Goal: Task Accomplishment & Management: Complete application form

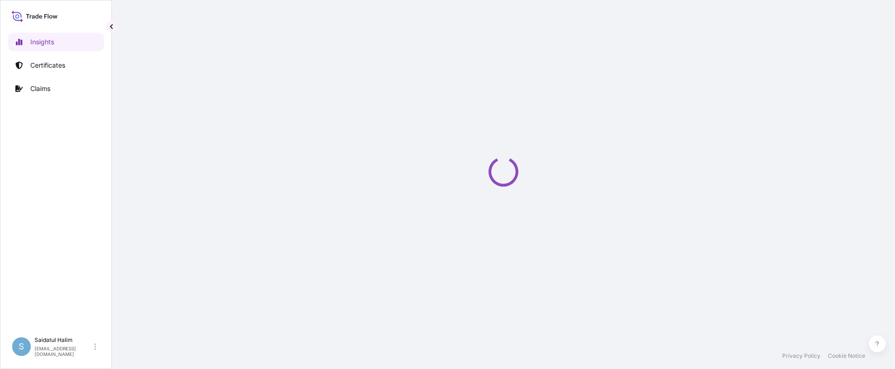
select select "2025"
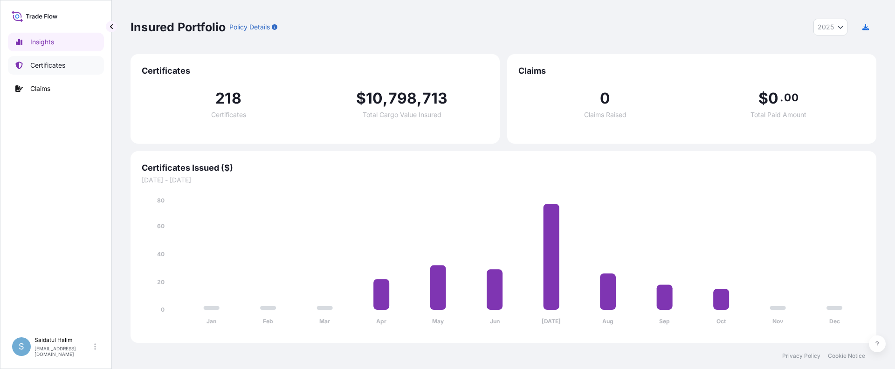
click at [36, 64] on p "Certificates" at bounding box center [47, 65] width 35 height 9
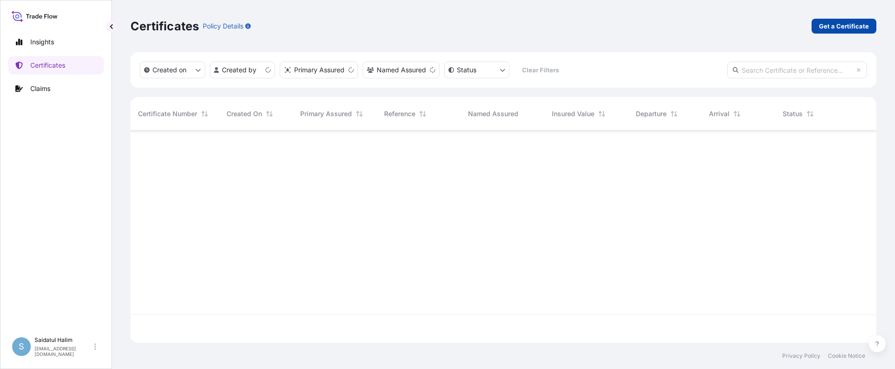
scroll to position [210, 739]
click at [828, 27] on p "Get a Certificate" at bounding box center [844, 25] width 50 height 9
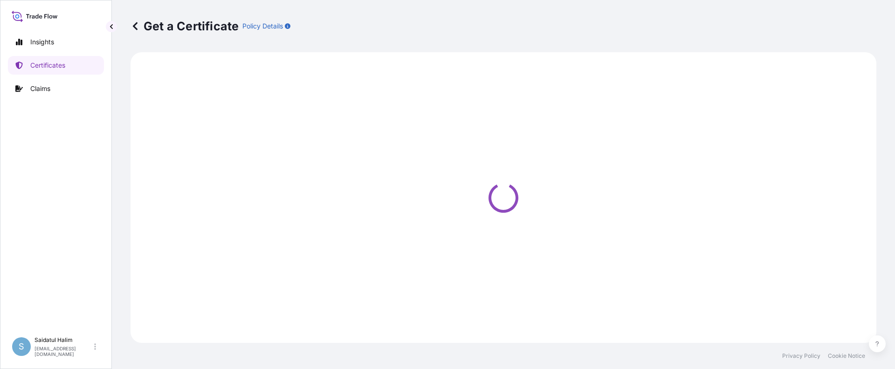
select select "Ocean Vessel"
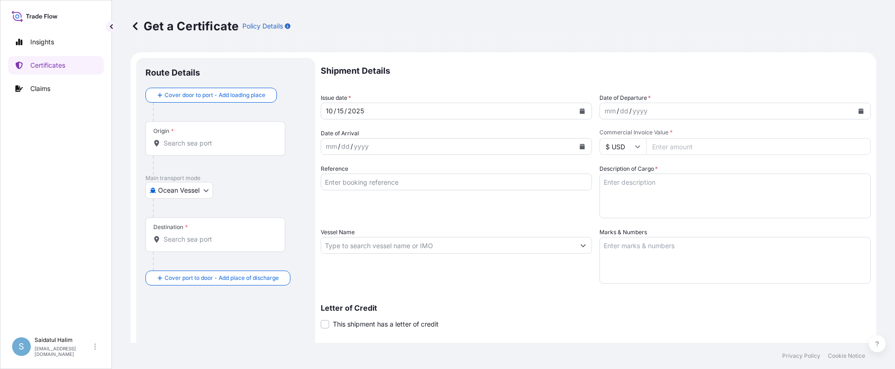
click at [859, 111] on icon "Calendar" at bounding box center [861, 111] width 5 height 6
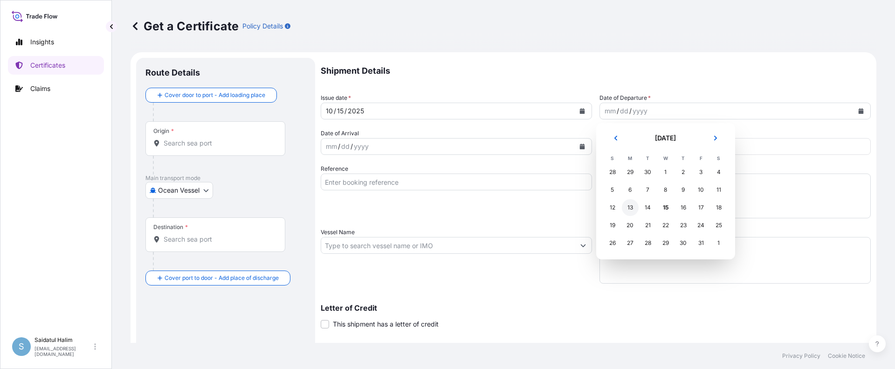
click at [633, 208] on div "13" at bounding box center [630, 207] width 17 height 17
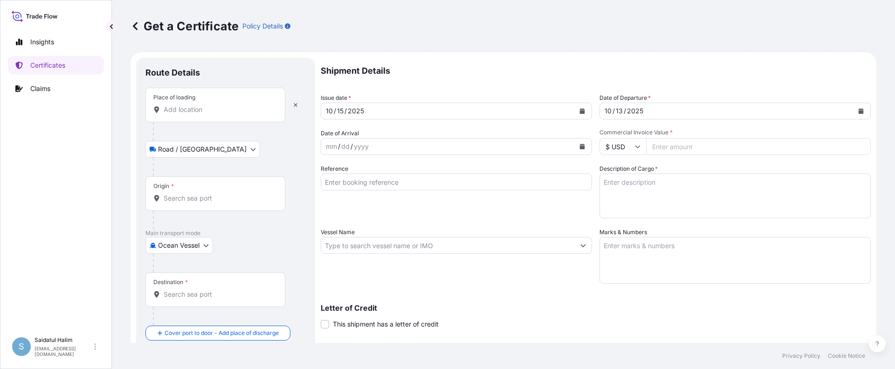
click at [508, 73] on p "Shipment Details" at bounding box center [596, 71] width 550 height 26
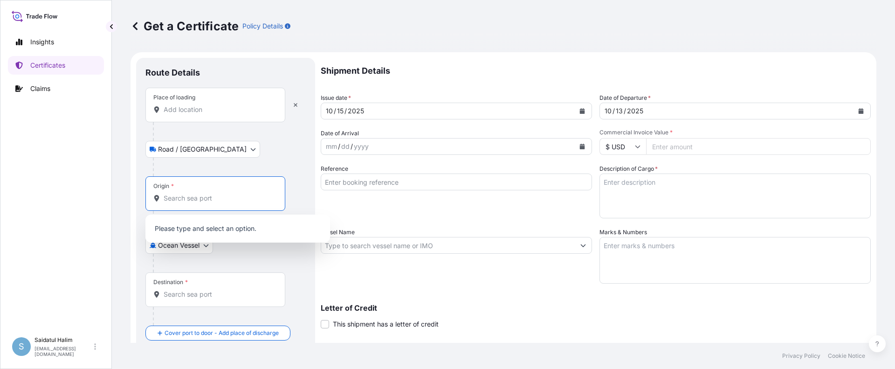
click at [181, 195] on input "Origin *" at bounding box center [219, 197] width 110 height 9
paste input "HOUSTON, TX"
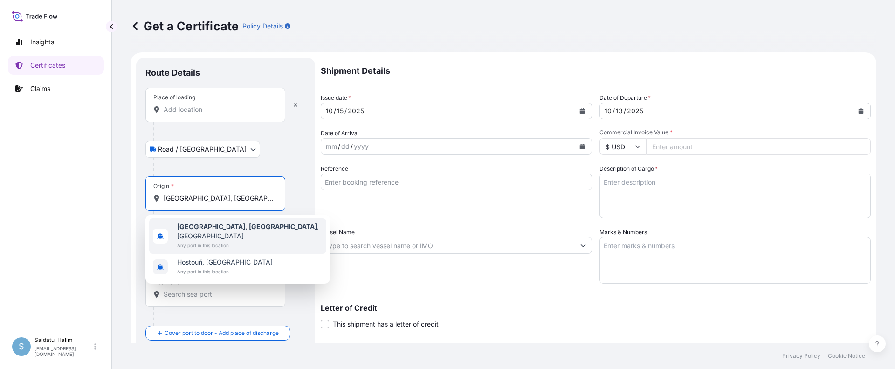
click at [215, 230] on b "Houston, TX" at bounding box center [247, 226] width 140 height 8
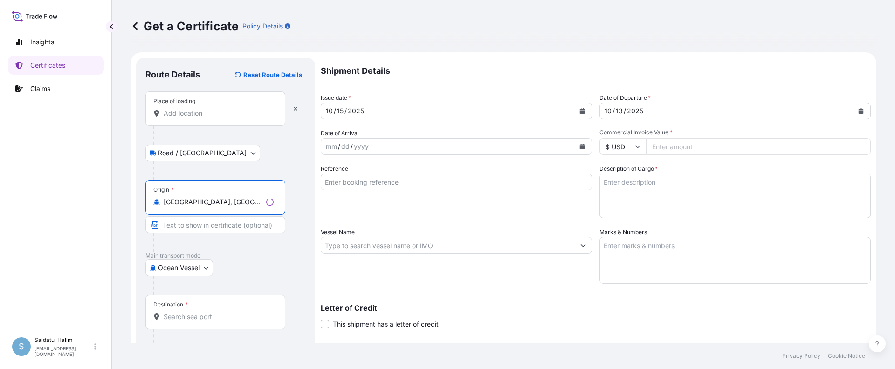
type input "Houston, TX, USA"
click at [208, 116] on input "Place of loading" at bounding box center [219, 113] width 110 height 9
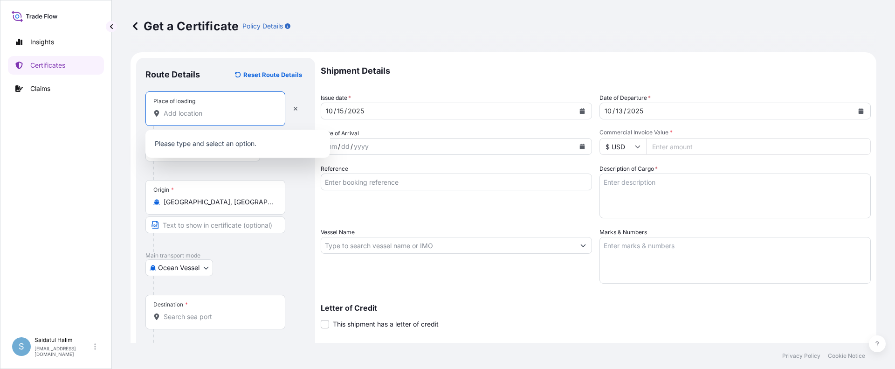
paste input "HOUSTON, TX"
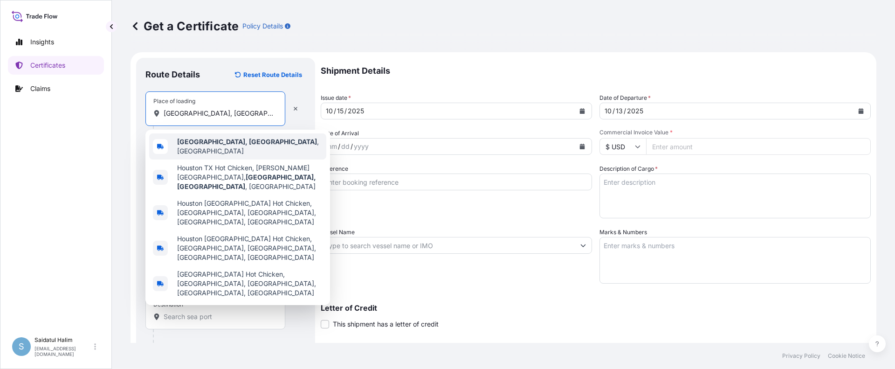
click at [215, 145] on b "Houston, TX" at bounding box center [247, 142] width 140 height 8
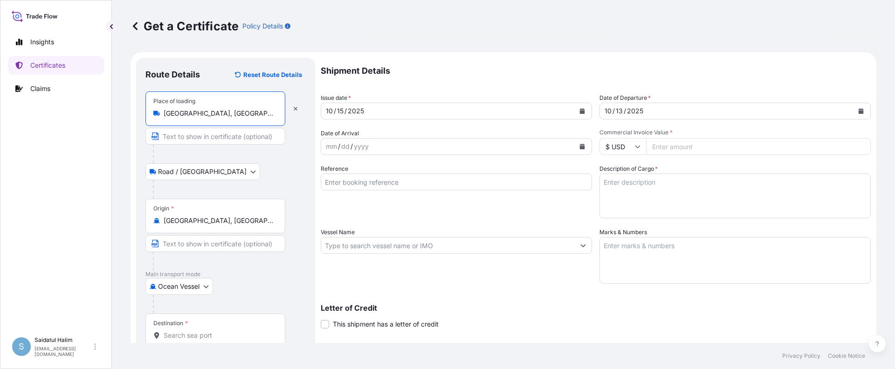
type input "Houston, TX, USA"
click at [289, 240] on div "Origin * Houston, TX, USA" at bounding box center [225, 235] width 160 height 72
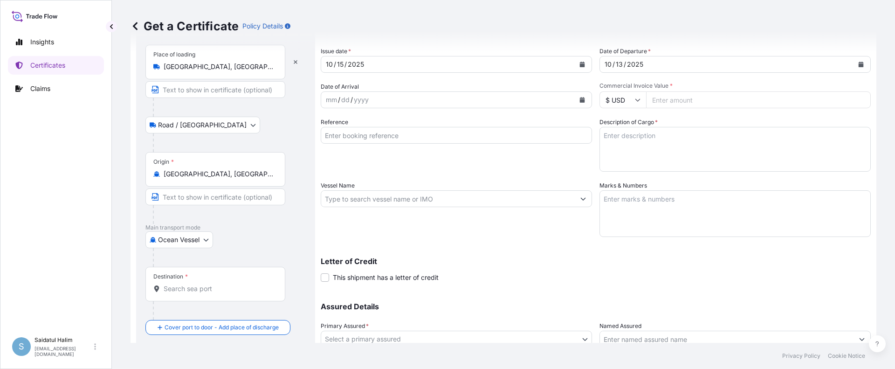
scroll to position [120, 0]
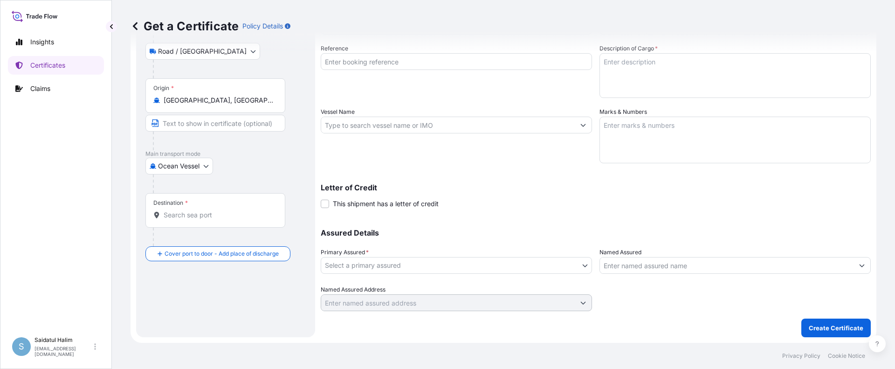
drag, startPoint x: 554, startPoint y: 197, endPoint x: 556, endPoint y: 183, distance: 14.5
click at [555, 194] on div "Letter of Credit This shipment has a letter of credit Letter of credit * Letter…" at bounding box center [596, 196] width 550 height 25
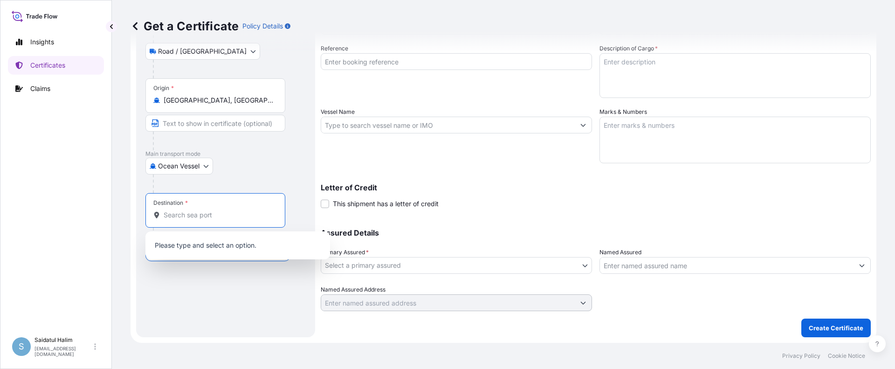
click at [221, 213] on input "Destination *" at bounding box center [219, 214] width 110 height 9
paste input "SOUTH KOREA"
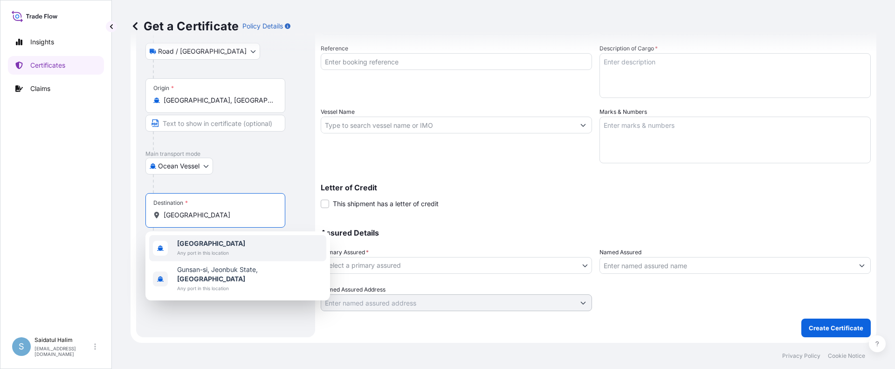
click at [215, 249] on span "Any port in this location" at bounding box center [211, 252] width 68 height 9
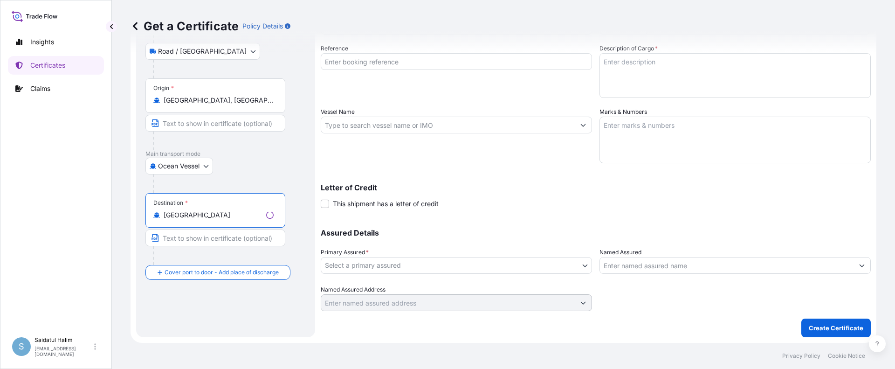
type input "South Korea"
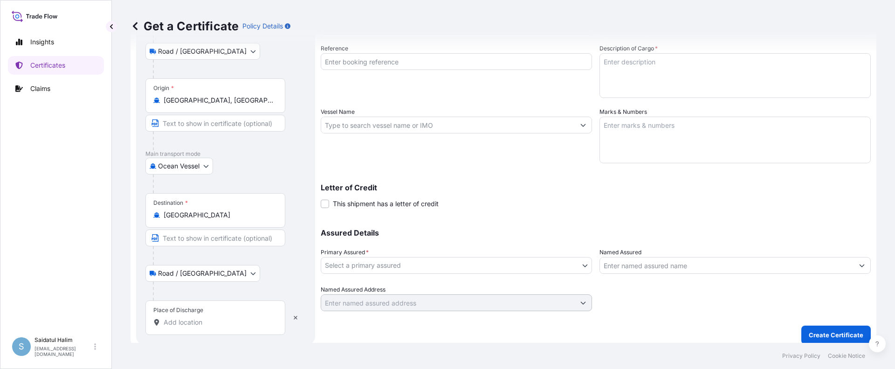
click at [492, 210] on div "Shipment Details Issue date * 10 / 15 / 2025 Date of Departure * 10 / 13 / 2025…" at bounding box center [596, 124] width 550 height 373
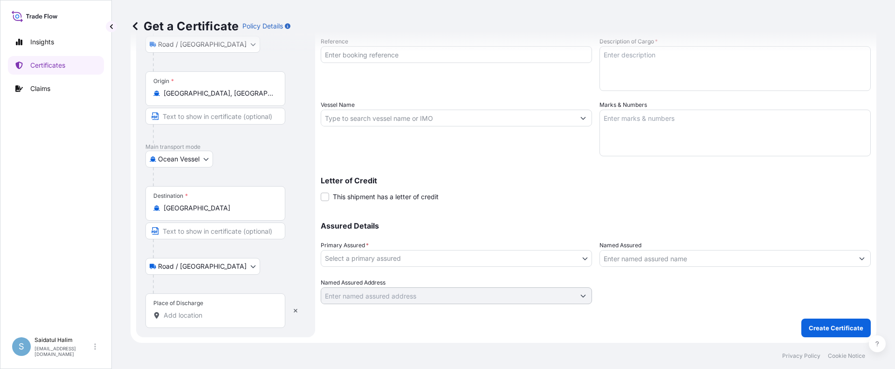
click at [188, 310] on div "Place of Discharge" at bounding box center [215, 310] width 140 height 34
click at [188, 310] on input "Place of Discharge" at bounding box center [219, 314] width 110 height 9
paste input "BUSAN, SOUTH KOREA"
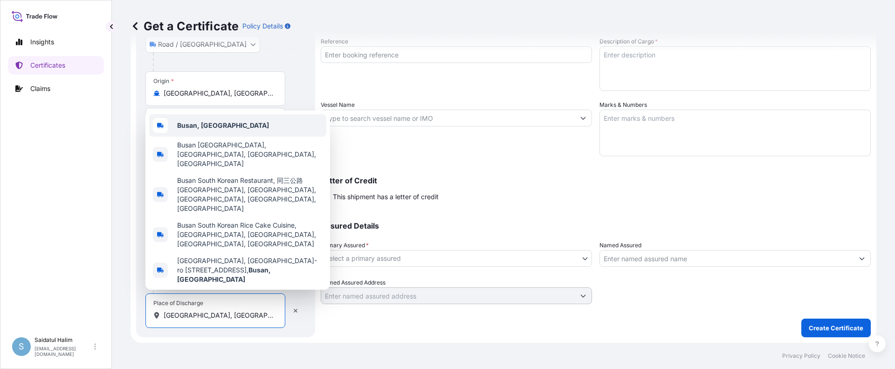
click at [224, 129] on b "Busan, South Korea" at bounding box center [223, 125] width 92 height 8
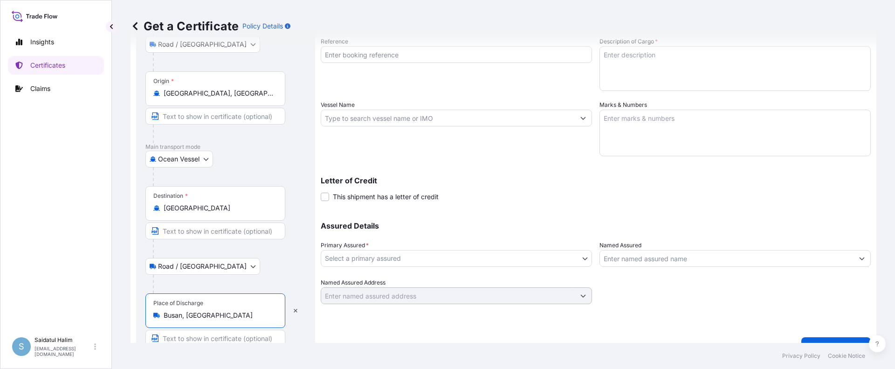
type input "Busan, South Korea"
click at [271, 281] on div at bounding box center [229, 284] width 153 height 19
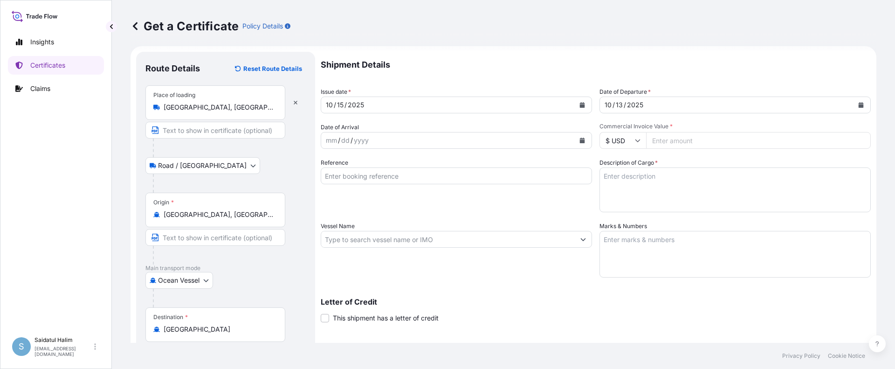
scroll to position [0, 0]
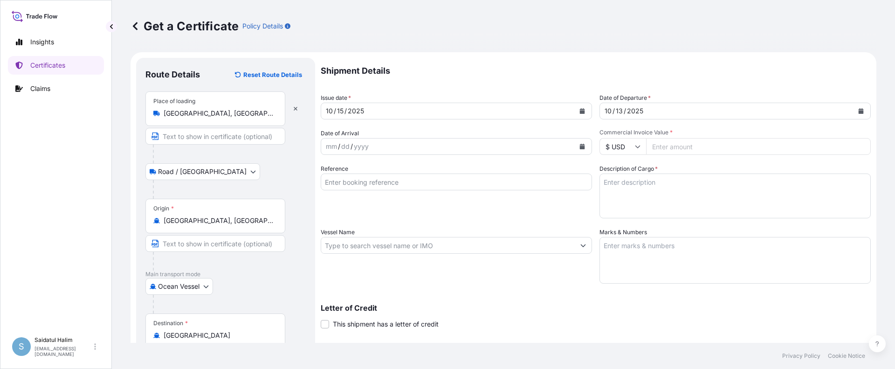
click at [654, 145] on input "Commercial Invoice Value *" at bounding box center [758, 146] width 225 height 17
paste input "43255.01"
type input "43255.01"
click at [507, 181] on input "Reference" at bounding box center [456, 181] width 271 height 17
paste input "10420897757"
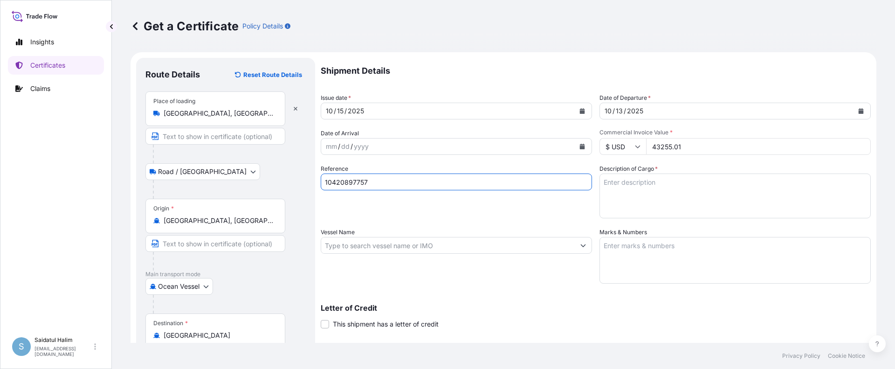
type input "10420897757"
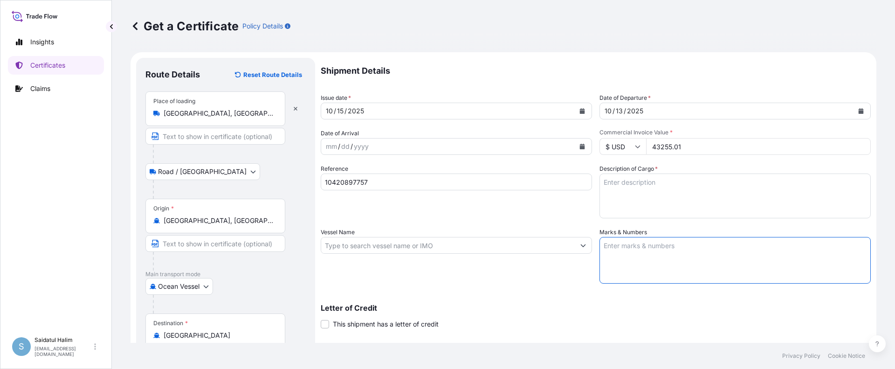
click at [660, 241] on textarea "Marks & Numbers" at bounding box center [734, 260] width 271 height 47
paste textarea "10420897757"
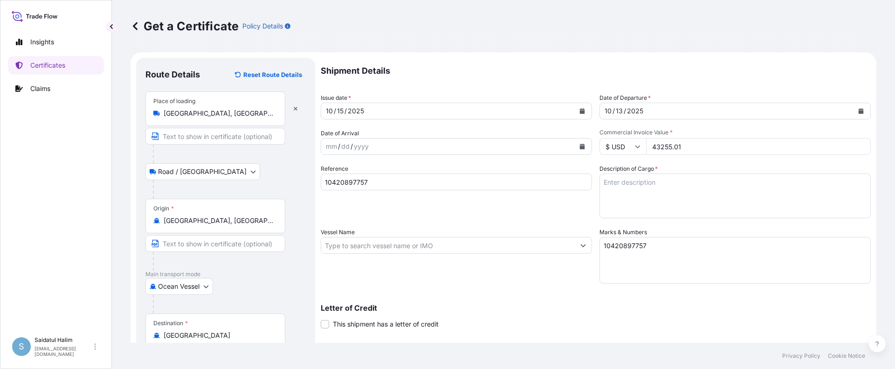
click at [638, 256] on textarea "10420897757" at bounding box center [734, 260] width 271 height 47
paste textarea "HRP25-156B 237744"
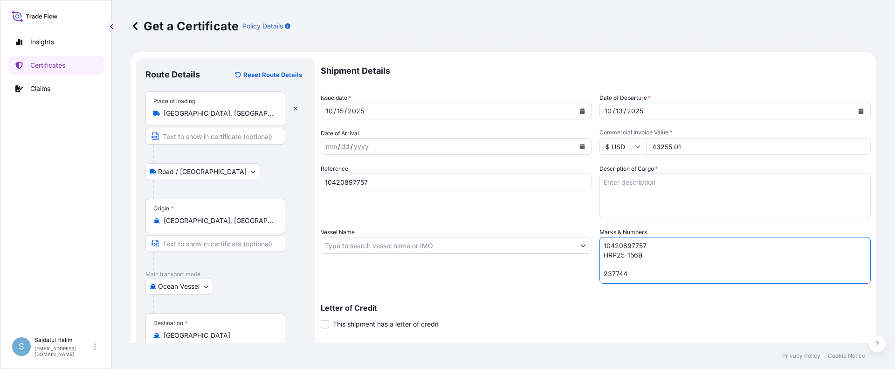
click at [615, 262] on textarea "10420897757 HRP25-156B 237744" at bounding box center [734, 260] width 271 height 47
type textarea "10420897757 HRP25-156B 237744"
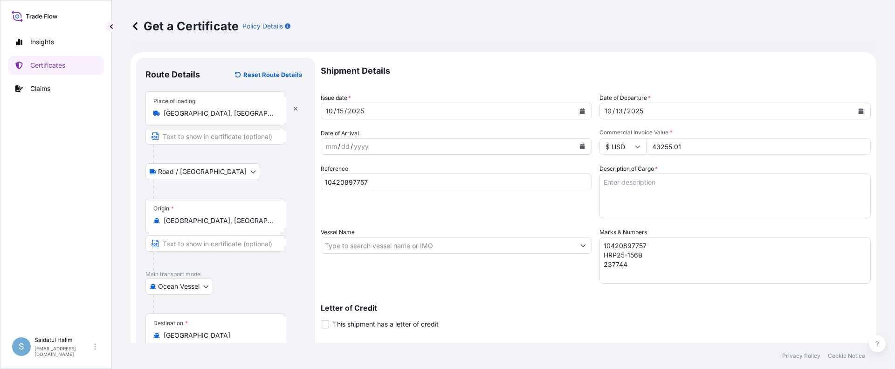
click at [490, 246] on input "Vessel Name" at bounding box center [448, 245] width 254 height 17
paste input "MAERSK SEVILLE"
click at [498, 250] on input "MAERSK SEVILLE V." at bounding box center [448, 245] width 254 height 17
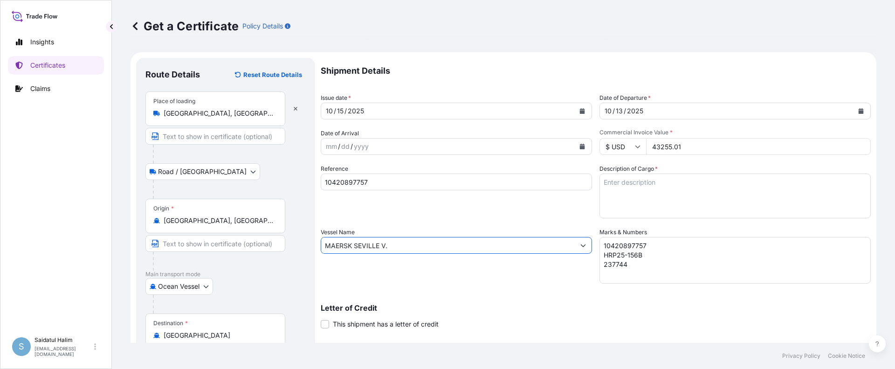
paste input "541W"
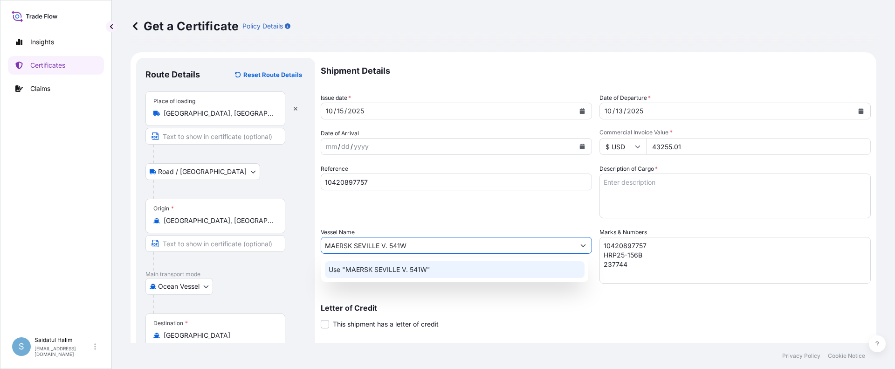
type input "MAERSK SEVILLE V. 541W"
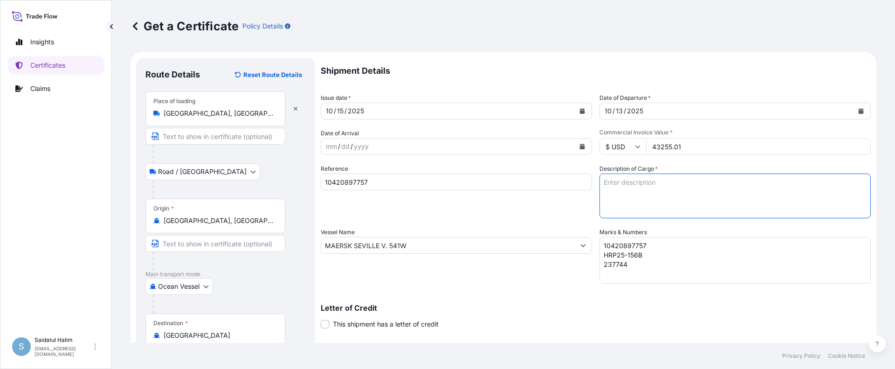
click at [619, 178] on textarea "Description of Cargo *" at bounding box center [734, 195] width 271 height 45
paste textarea "TANKS LOADED INTO 1 20FT ISOTANK - DANGEROUS LIQUIDS CALFAX DB-45"
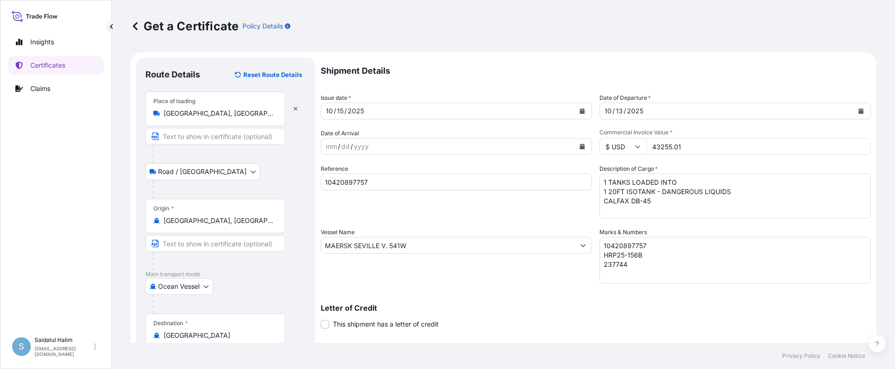
click at [636, 214] on textarea "1 TANKS LOADED INTO 1 20FT ISOTANK - DANGEROUS LIQUIDS CALFAX DB-45" at bounding box center [734, 195] width 271 height 45
paste textarea "UN3082, ENVIRONMENTALLY HAZARDOUS SUBSTANCE, LIQUID, N.O.S. (DODECYL DIPHENYL O…"
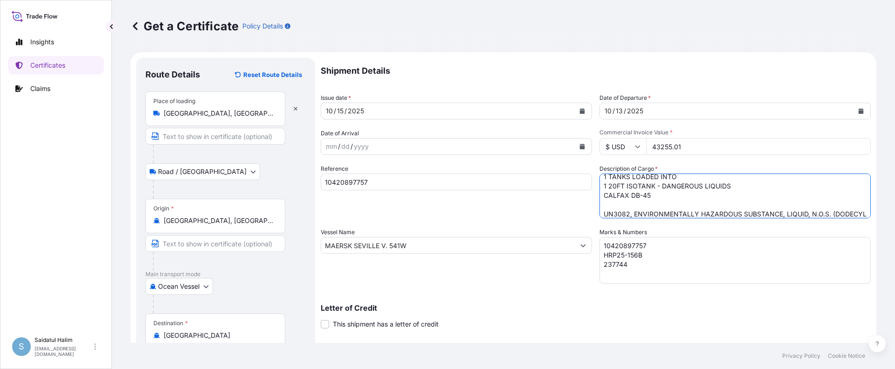
scroll to position [15, 0]
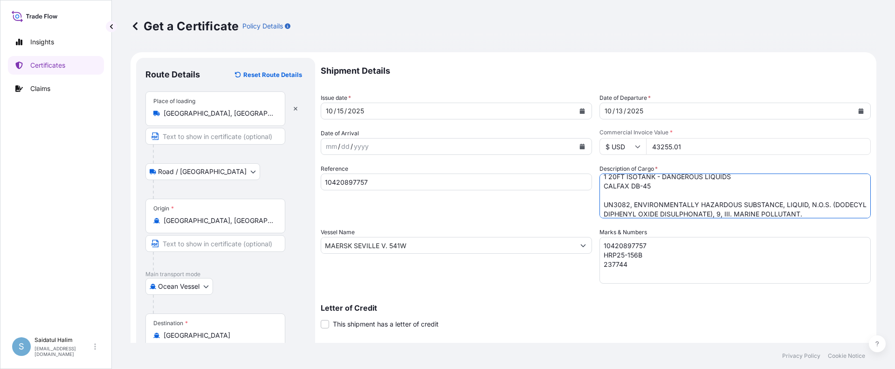
type textarea "1 TANKS LOADED INTO 1 20FT ISOTANK - DANGEROUS LIQUIDS CALFAX DB-45 UN3082, ENV…"
click at [558, 226] on div "Shipment Details Issue date * 10 / 15 / 2025 Date of Departure * 10 / 13 / 2025…" at bounding box center [596, 244] width 550 height 373
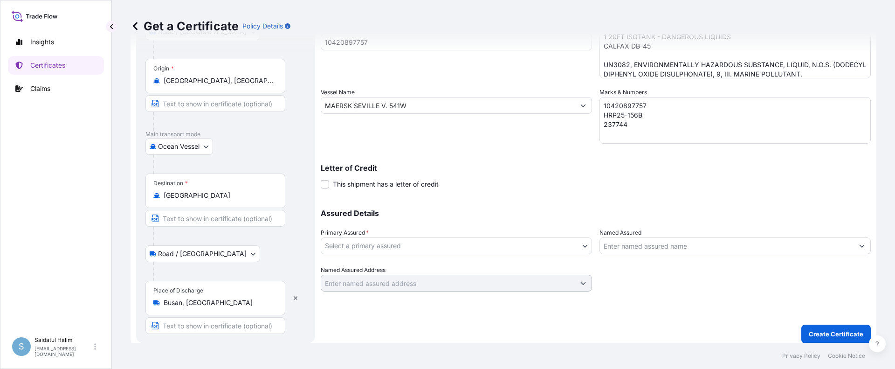
scroll to position [146, 0]
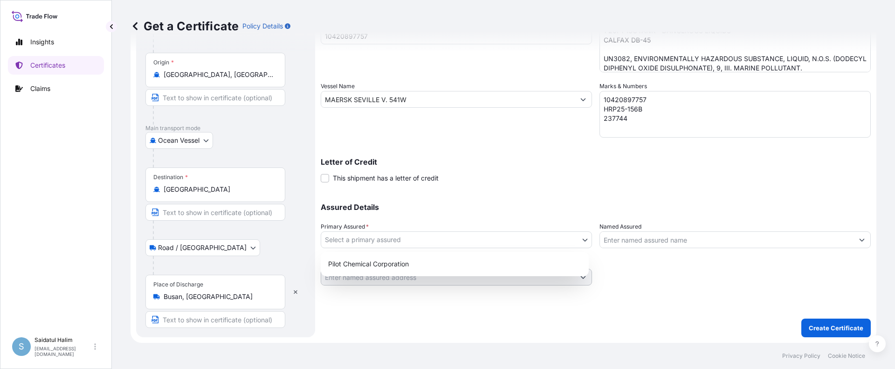
click at [508, 239] on body "Insights Certificates Claims S Saidatul Halim saidatul.halim@psabdp.com Get a C…" at bounding box center [447, 184] width 895 height 369
click at [414, 269] on div "Pilot Chemical Corporation" at bounding box center [454, 263] width 261 height 17
select select "31545"
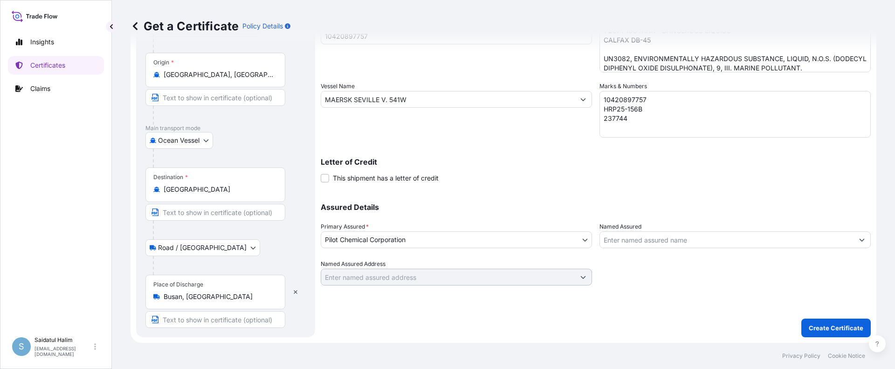
click at [681, 246] on input "Named Assured" at bounding box center [727, 239] width 254 height 17
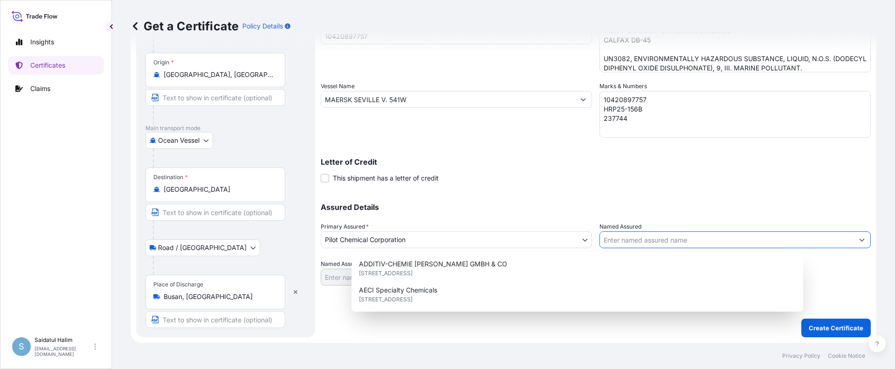
click at [680, 236] on input "Named Assured" at bounding box center [727, 239] width 254 height 17
paste input "HEERAE CORP."
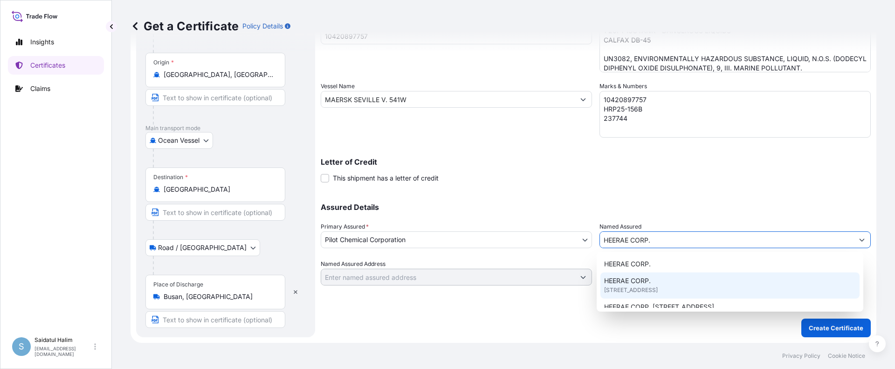
click at [658, 288] on span "15F, DONGHEE BLDG 302, GANGNAM-DAERO, GANGNAM-GU, 06253, SEOUL, South Korea" at bounding box center [631, 289] width 54 height 9
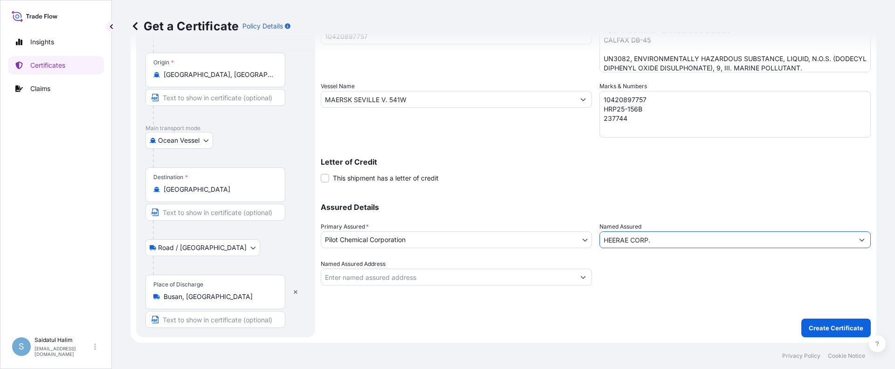
type input "HEERAE CORP."
click at [650, 290] on div "Shipment Details Issue date * 10 / 15 / 2025 Date of Departure * 10 / 13 / 2025…" at bounding box center [596, 124] width 550 height 425
click at [824, 323] on p "Create Certificate" at bounding box center [836, 327] width 55 height 9
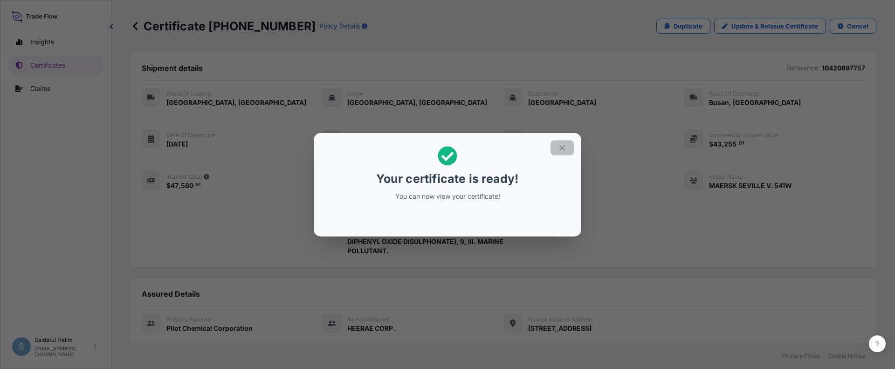
click at [563, 148] on icon "button" at bounding box center [561, 147] width 5 height 5
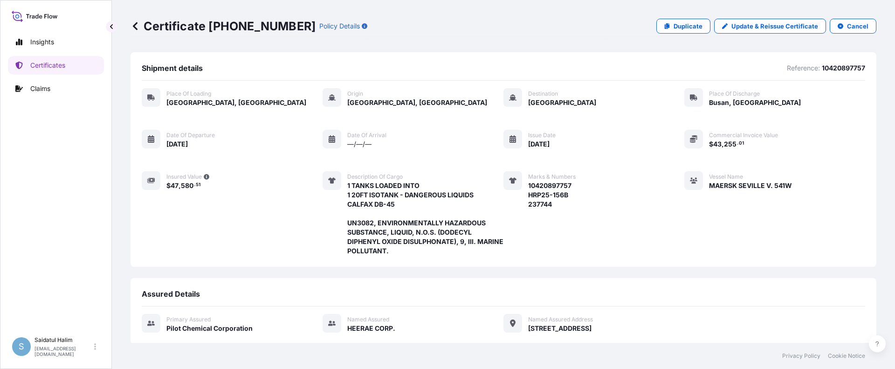
scroll to position [158, 0]
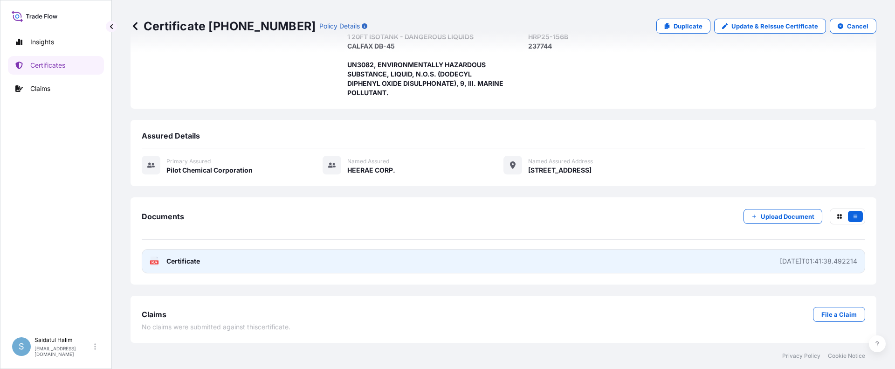
click at [644, 261] on link "PDF Certificate 2025-10-15T01:41:38.492214" at bounding box center [503, 261] width 723 height 24
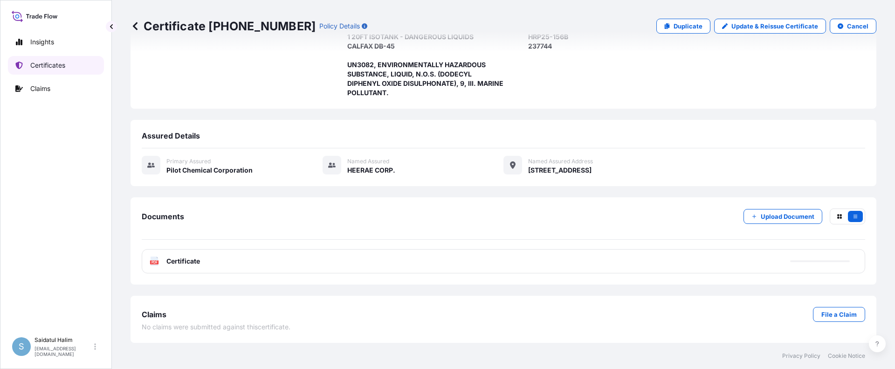
click at [45, 69] on p "Certificates" at bounding box center [47, 65] width 35 height 9
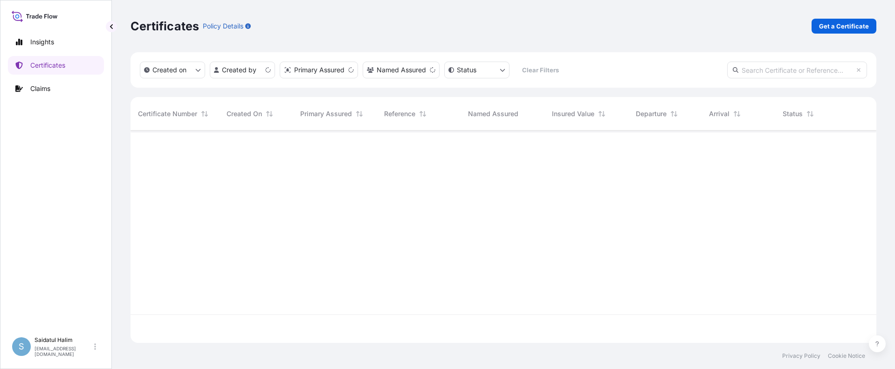
scroll to position [210, 739]
click at [843, 28] on p "Get a Certificate" at bounding box center [844, 25] width 50 height 9
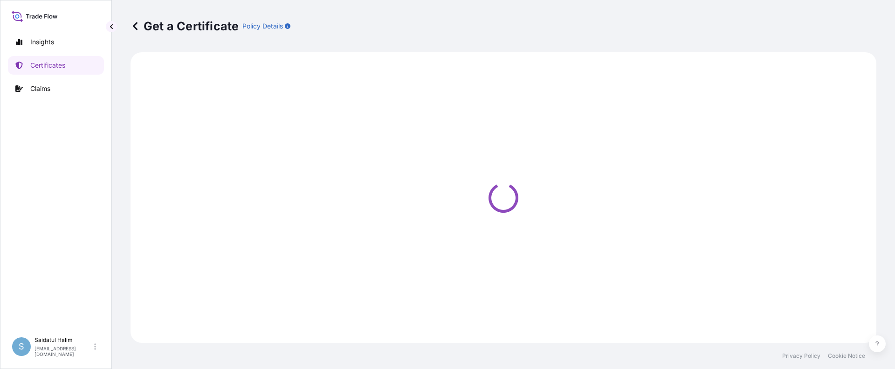
select select "Ocean Vessel"
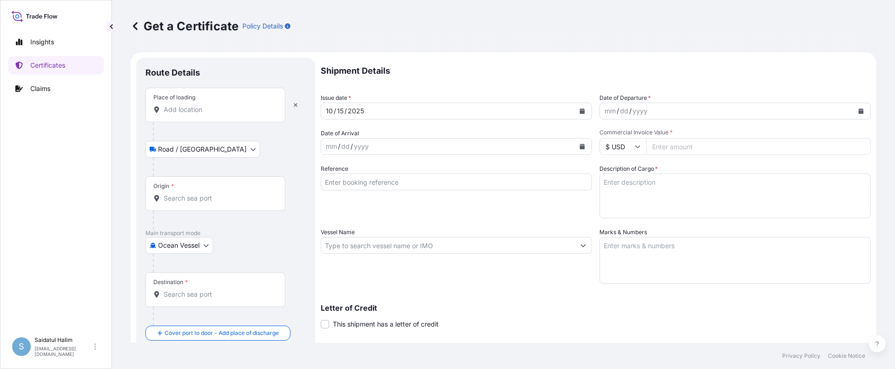
click at [550, 24] on div "Get a Certificate Policy Details" at bounding box center [504, 26] width 746 height 15
click at [190, 110] on input "Place of loading" at bounding box center [219, 109] width 110 height 9
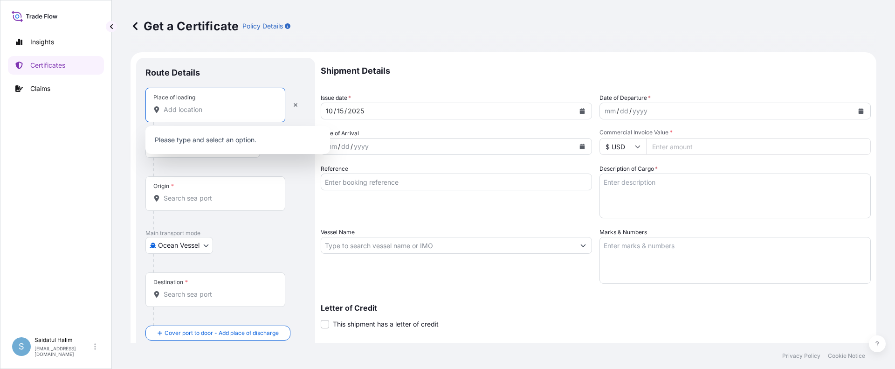
paste input "HOUSTON, TX"
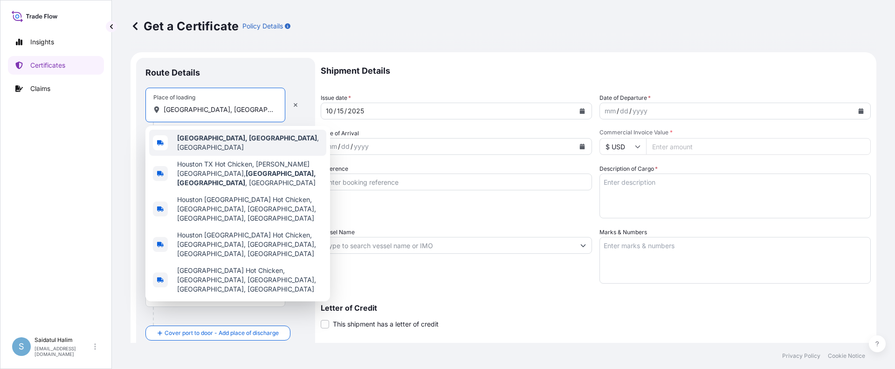
click at [211, 142] on b "Houston, TX" at bounding box center [247, 138] width 140 height 8
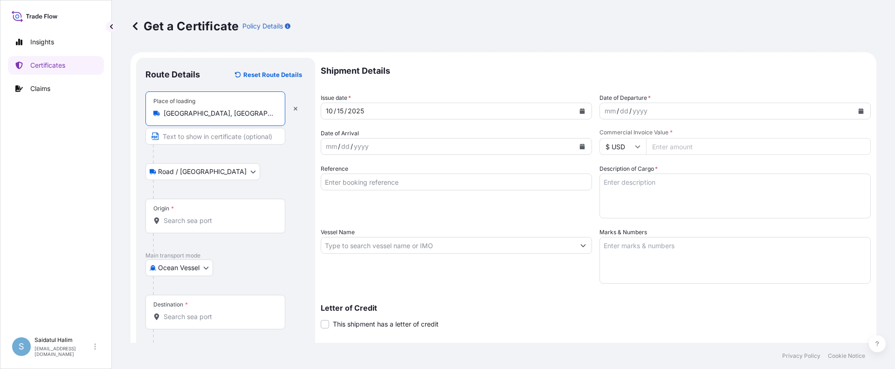
type input "Houston, TX, USA"
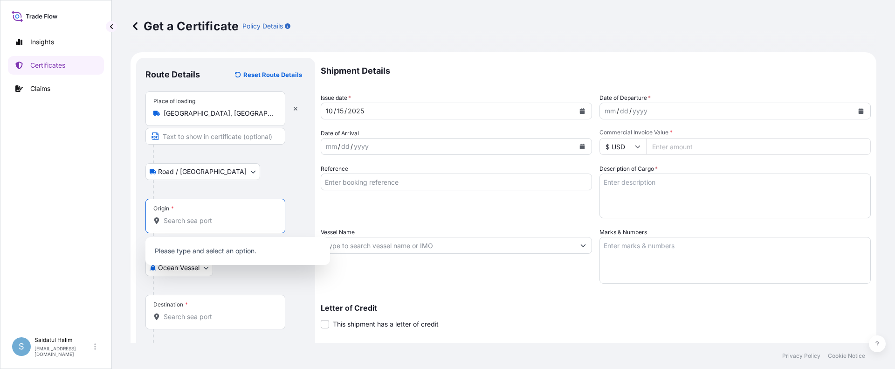
click at [197, 224] on input "Origin *" at bounding box center [219, 220] width 110 height 9
paste input "HOUSTON, TX"
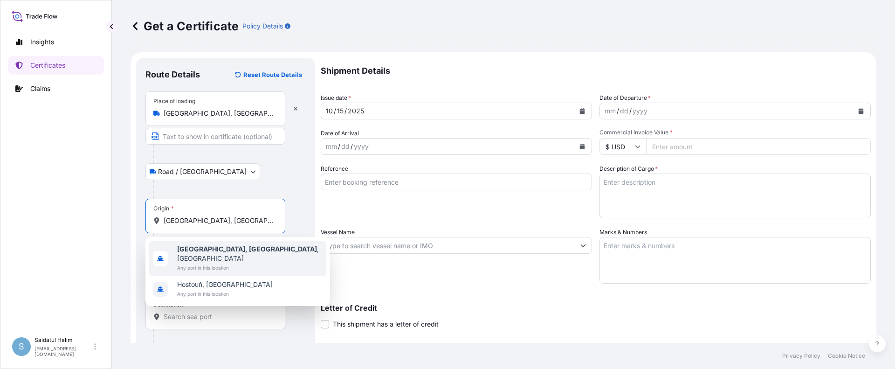
click at [233, 244] on span "Houston, TX , USA" at bounding box center [249, 253] width 145 height 19
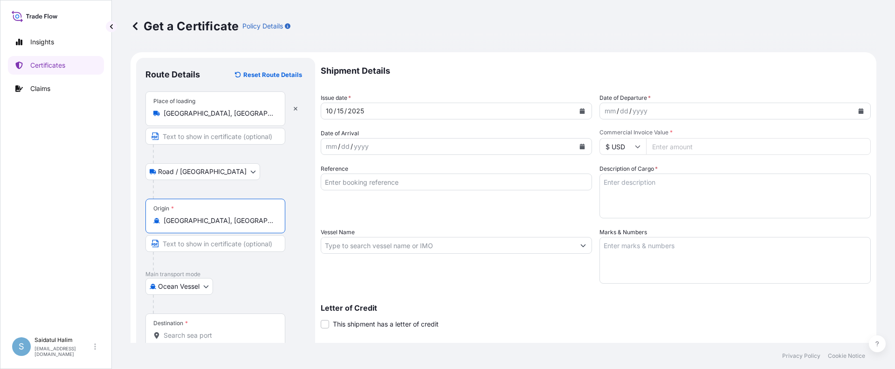
type input "Houston, TX, USA"
drag, startPoint x: 581, startPoint y: 32, endPoint x: 561, endPoint y: 44, distance: 23.2
click at [581, 32] on div "Get a Certificate Policy Details" at bounding box center [504, 26] width 746 height 15
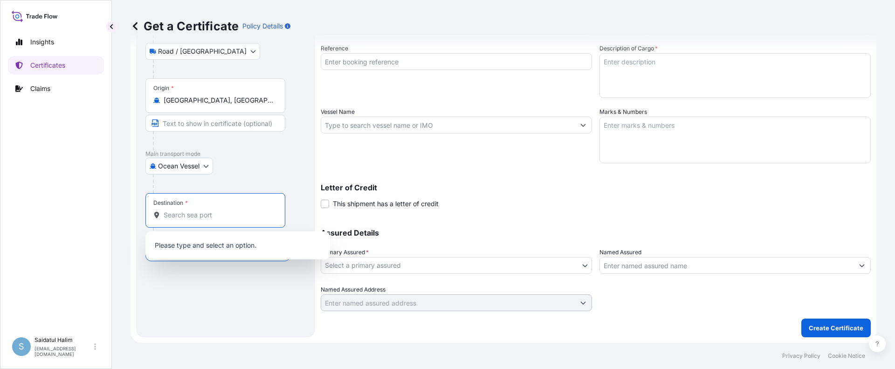
click at [198, 217] on input "Destination *" at bounding box center [219, 214] width 110 height 9
paste input "SOUTH KOREA"
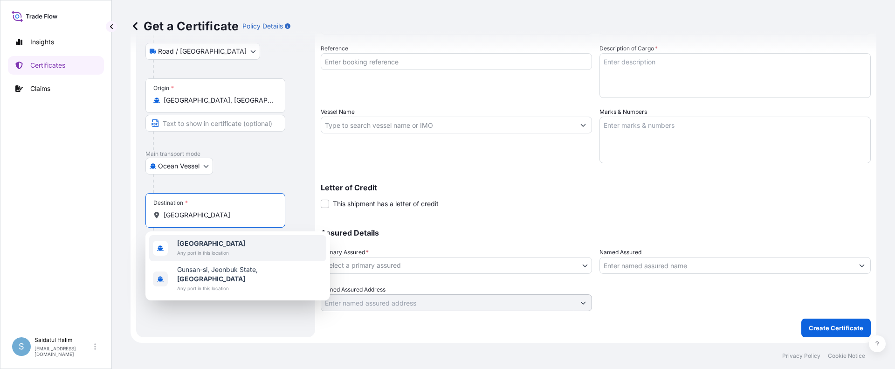
click at [215, 244] on b "South Korea" at bounding box center [211, 243] width 68 height 8
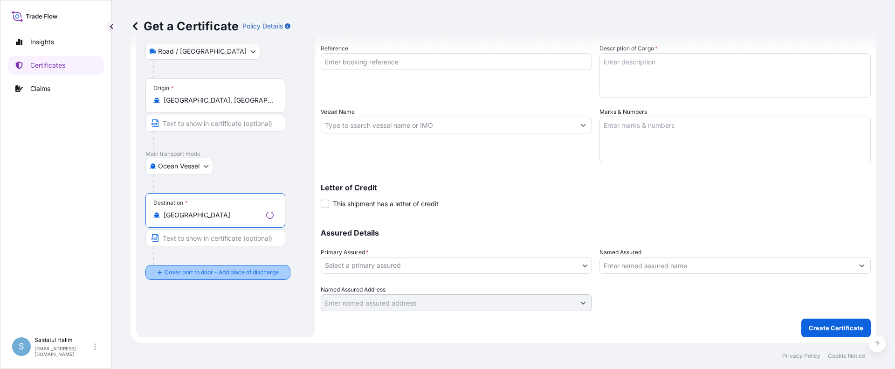
type input "South Korea"
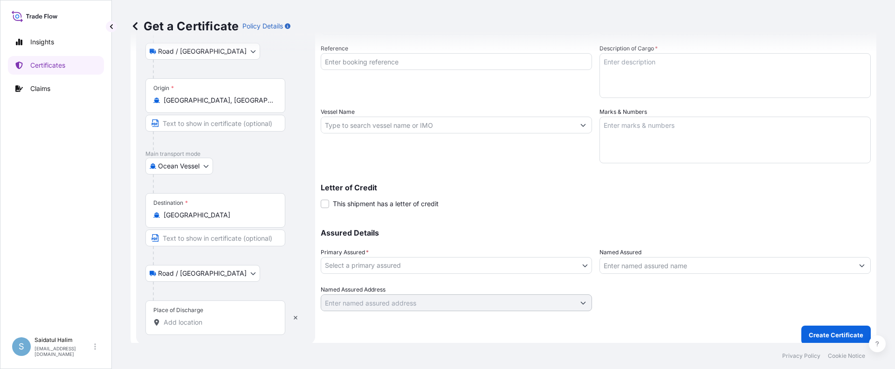
click at [535, 200] on div "Letter of Credit This shipment has a letter of credit Letter of credit * Letter…" at bounding box center [596, 196] width 550 height 25
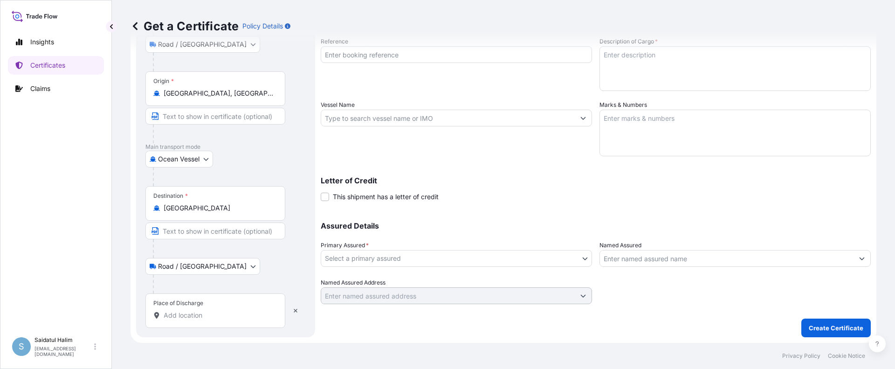
click at [178, 312] on input "Place of Discharge" at bounding box center [219, 314] width 110 height 9
paste input "BUSAN, SOUTH KOREA"
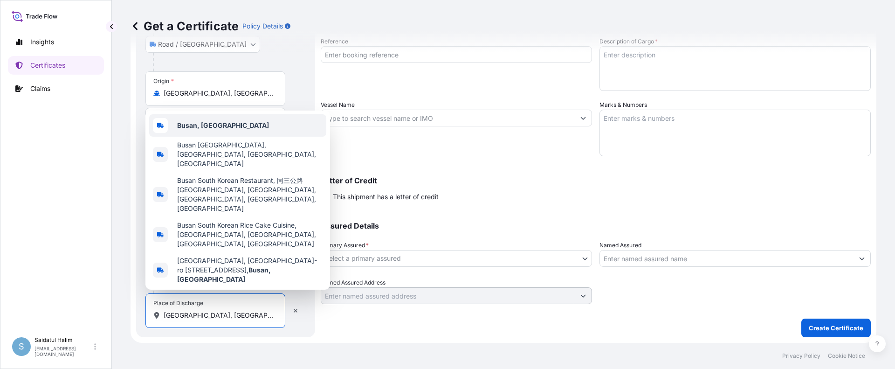
click at [205, 129] on b "Busan, South Korea" at bounding box center [223, 125] width 92 height 8
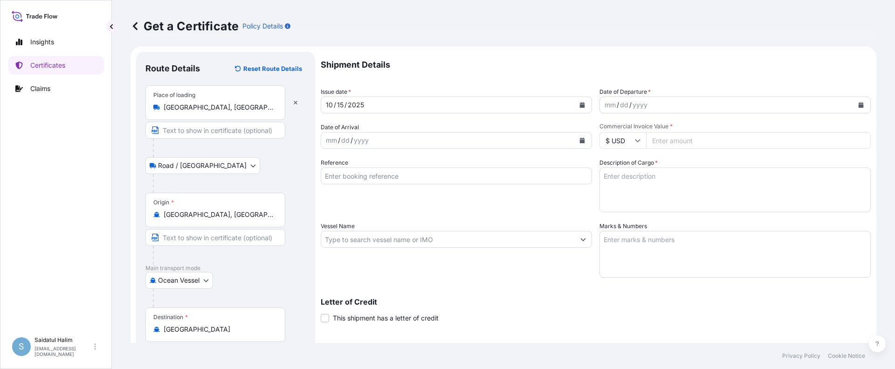
scroll to position [0, 0]
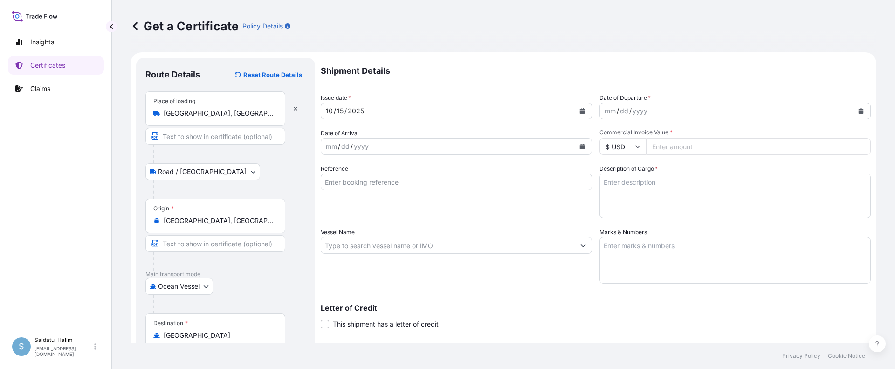
type input "Busan, South Korea"
click at [853, 114] on button "Calendar" at bounding box center [860, 110] width 15 height 15
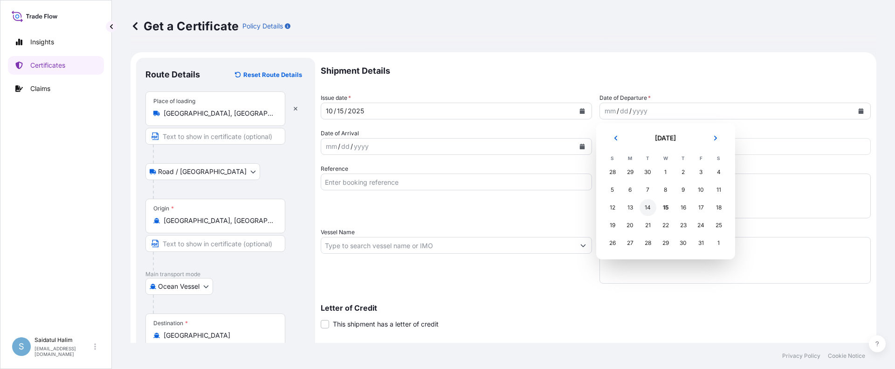
click at [630, 207] on div "13" at bounding box center [630, 207] width 17 height 17
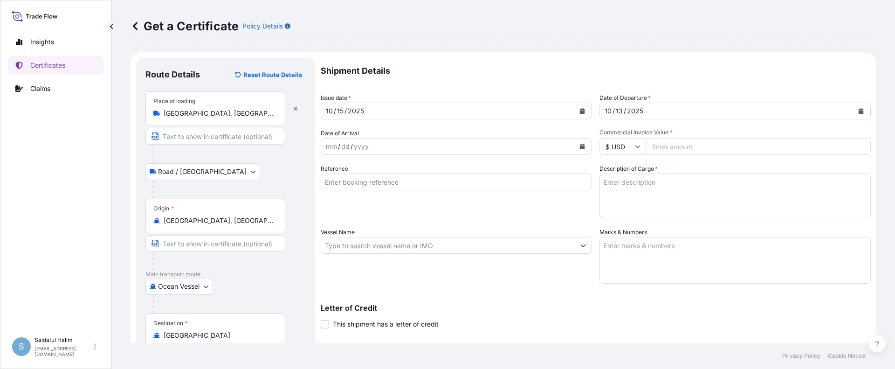
click at [662, 152] on input "Commercial Invoice Value *" at bounding box center [758, 146] width 225 height 17
paste input "43291.30"
type input "43291.30"
click at [346, 186] on input "Reference" at bounding box center [456, 181] width 271 height 17
click at [540, 290] on div "Shipment Details Issue date * 10 / 15 / 2025 Date of Departure * 10 / 13 / 2025…" at bounding box center [596, 244] width 550 height 373
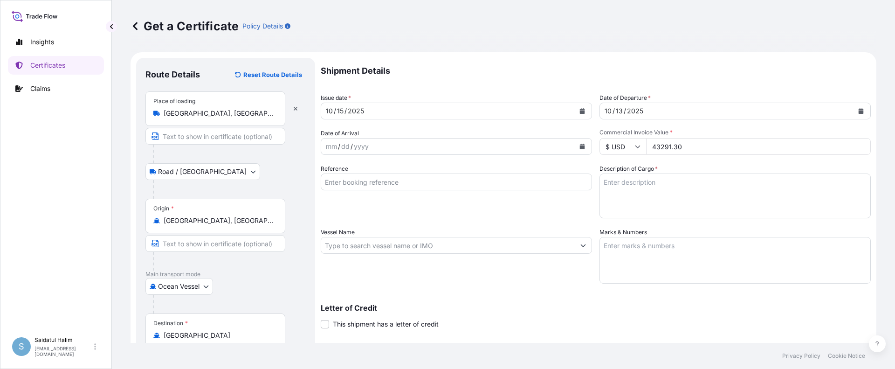
click at [376, 182] on input "Reference" at bounding box center [456, 181] width 271 height 17
paste input "10420897758"
type input "10420897758"
click at [672, 247] on textarea "Marks & Numbers" at bounding box center [734, 260] width 271 height 47
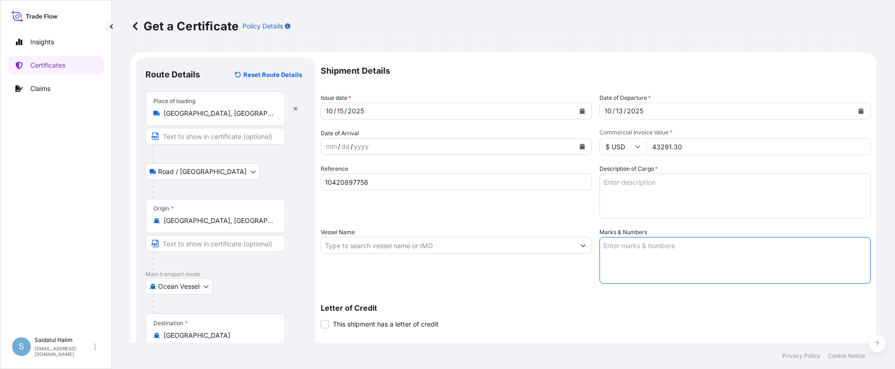
paste textarea "10420897758"
type textarea "10420897758"
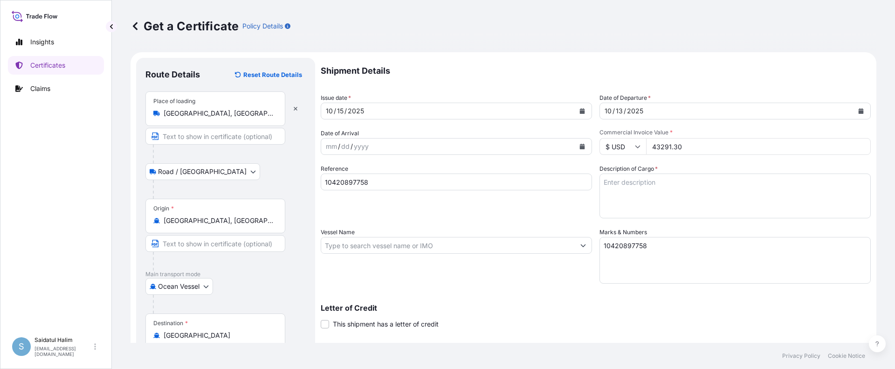
click at [534, 244] on input "Vessel Name" at bounding box center [448, 245] width 254 height 17
paste input "MAERSK SEVILLE"
click at [506, 248] on input "MAERSK SEVILLE V." at bounding box center [448, 245] width 254 height 17
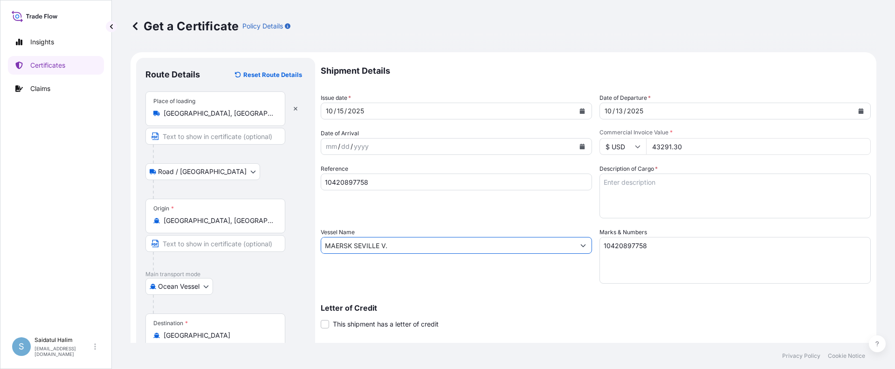
paste input "541W"
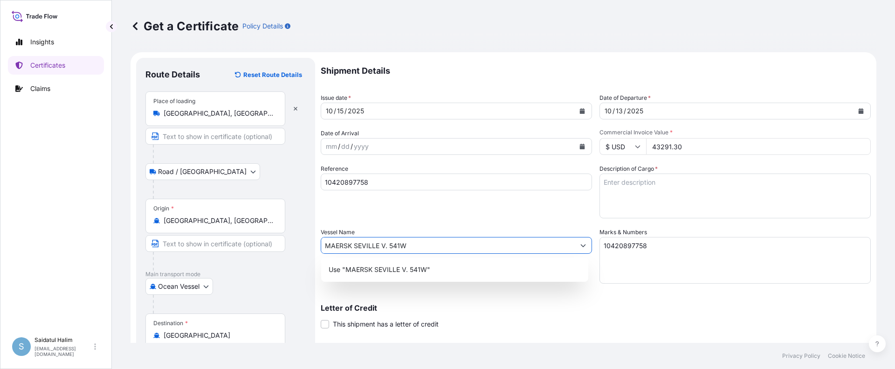
type input "MAERSK SEVILLE V. 541W"
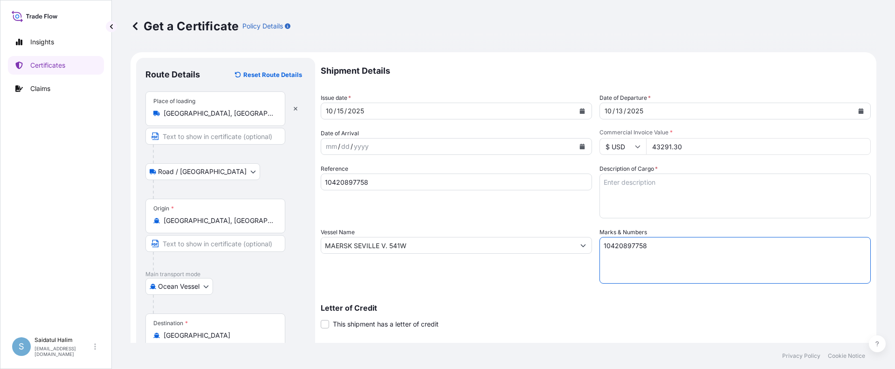
click at [636, 255] on textarea "10420897758" at bounding box center [734, 260] width 271 height 47
paste textarea "HRP25-156A 237743"
click at [614, 262] on textarea "10420897758 HRP25-156A 237743" at bounding box center [734, 260] width 271 height 47
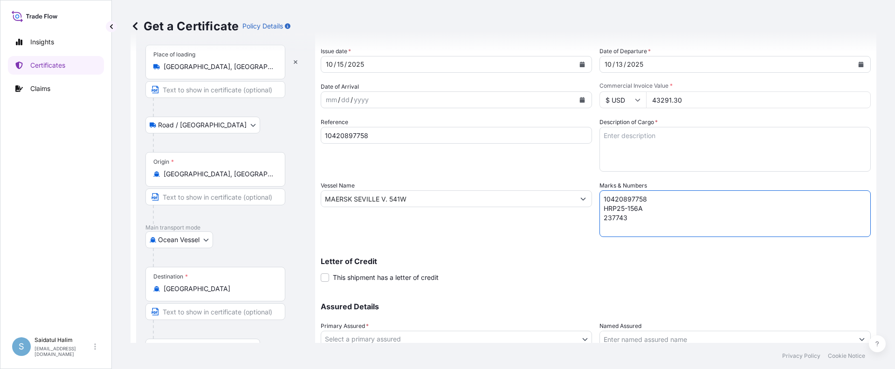
scroll to position [93, 0]
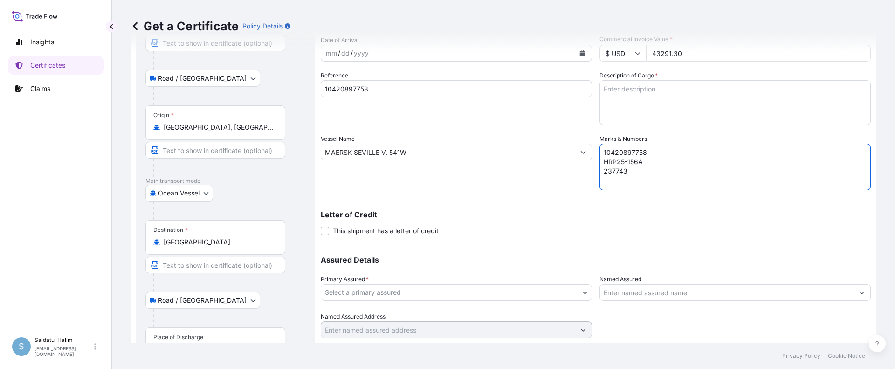
type textarea "10420897758 HRP25-156A 237743"
click at [647, 92] on textarea "Description of Cargo *" at bounding box center [734, 102] width 271 height 45
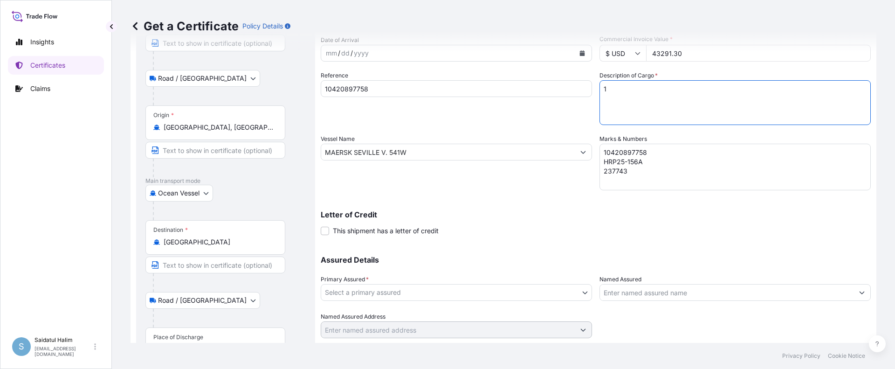
paste textarea "TANKS LOADED INTO 1 20FT ISOTANK - DANGEROUS LIQUIDS CALFAX DB-45"
paste textarea "UN3082, ENVIRONMENTALLY HAZARDOUS SUBSTANCE, LIQUID, N.O.S. (DODECYL DIPHENYL O…"
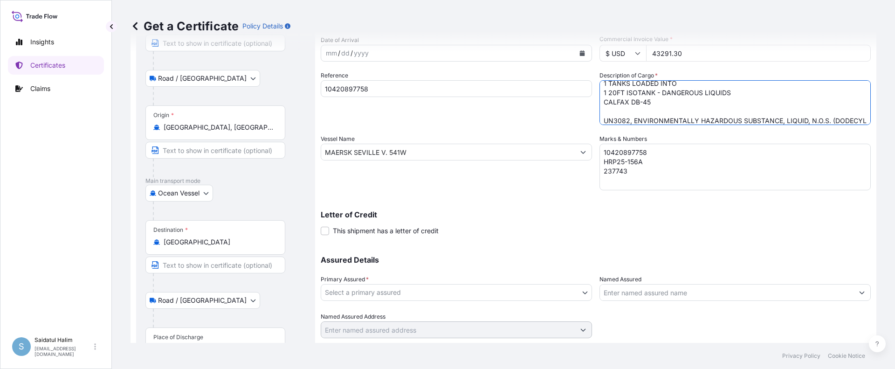
scroll to position [15, 0]
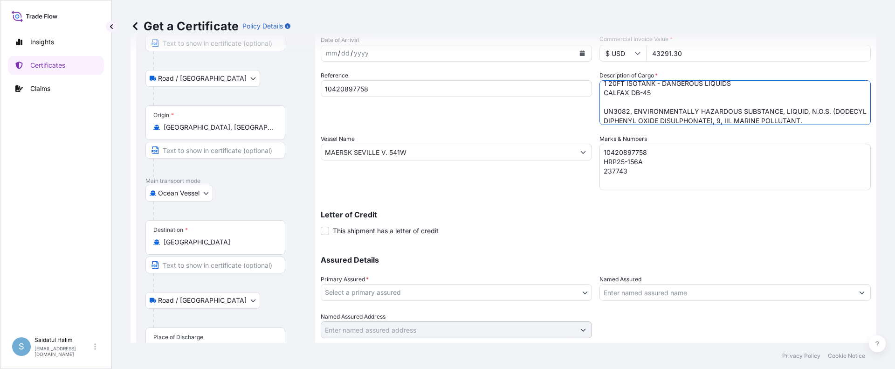
type textarea "1 TANKS LOADED INTO 1 20FT ISOTANK - DANGEROUS LIQUIDS CALFAX DB-45 UN3082, ENV…"
click at [441, 292] on body "Insights Certificates Claims S Saidatul Halim saidatul.halim@psabdp.com Get a C…" at bounding box center [447, 184] width 895 height 369
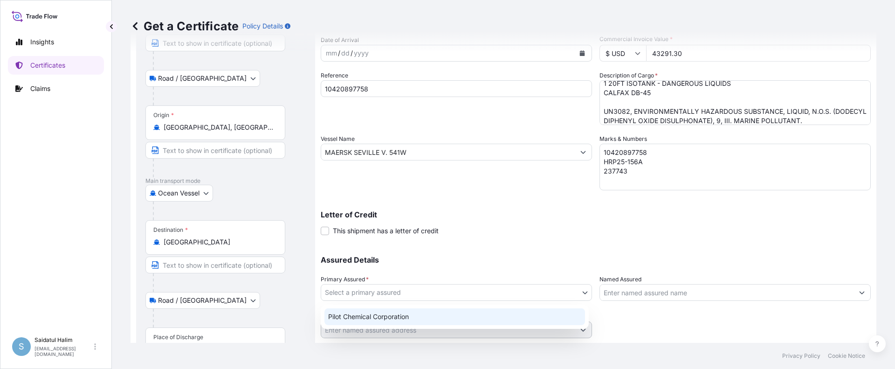
click at [383, 321] on div "Pilot Chemical Corporation" at bounding box center [454, 316] width 261 height 17
select select "31545"
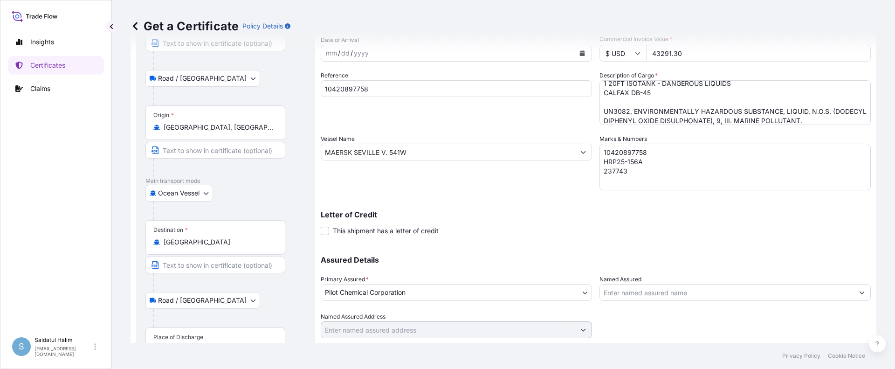
click at [633, 293] on input "Named Assured" at bounding box center [727, 292] width 254 height 17
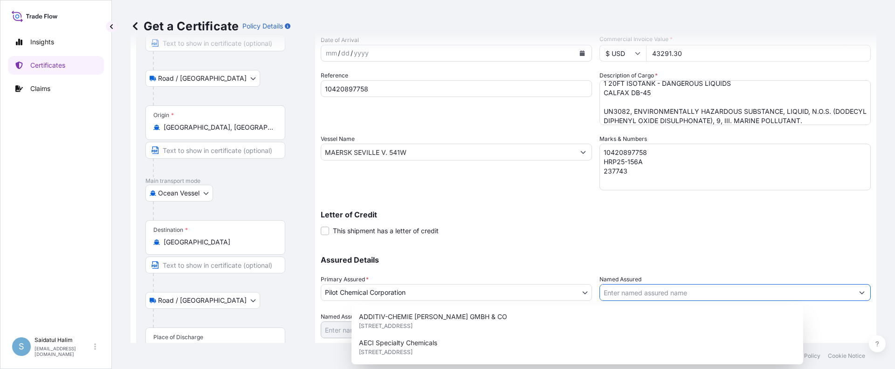
paste input "HEERAE CORP."
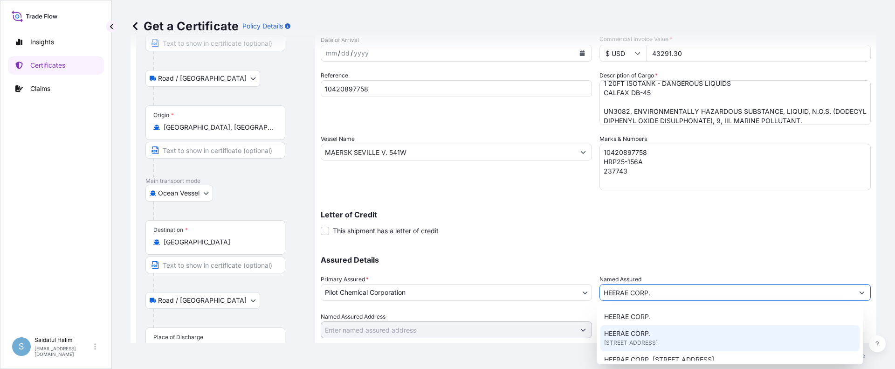
click at [642, 339] on span "15F, DONGHEE BLDG 302, GANGNAM-DAERO, GANGNAM-GU, 06253, SEOUL, South Korea" at bounding box center [631, 342] width 54 height 9
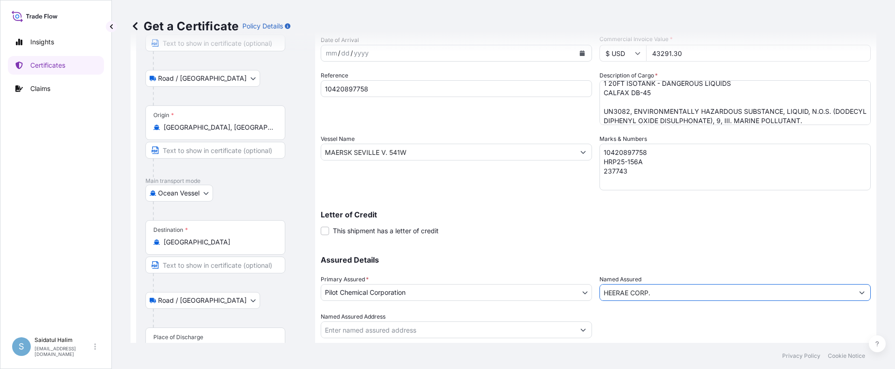
type input "HEERAE CORP."
click at [610, 244] on div "Shipment Details Issue date * 10 / 15 / 2025 Date of Departure * 10 / 13 / 2025…" at bounding box center [596, 151] width 550 height 373
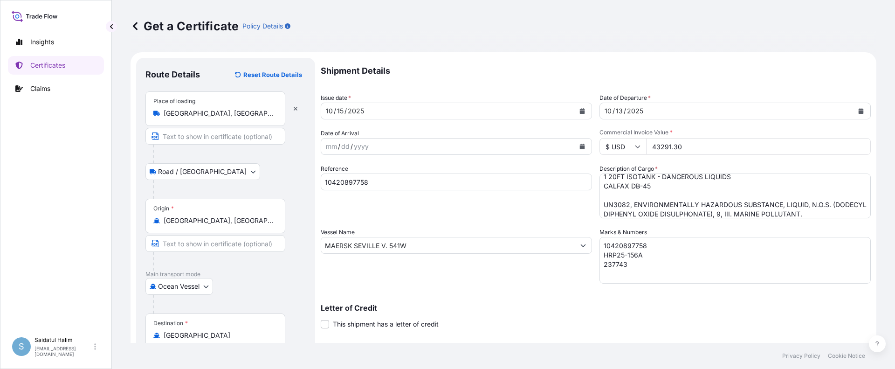
scroll to position [146, 0]
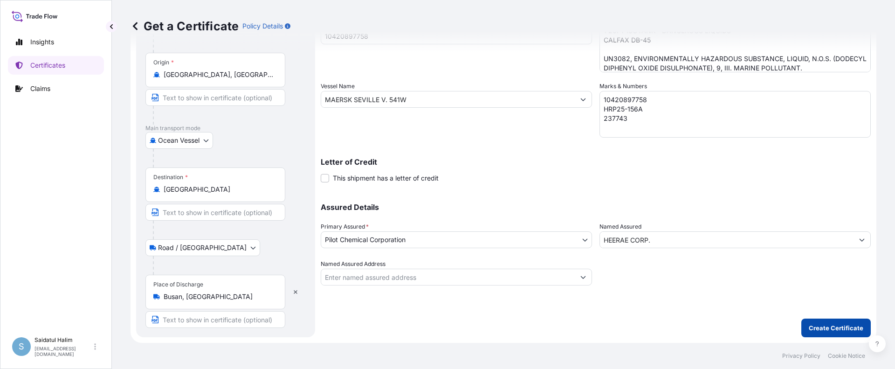
click at [818, 327] on p "Create Certificate" at bounding box center [836, 327] width 55 height 9
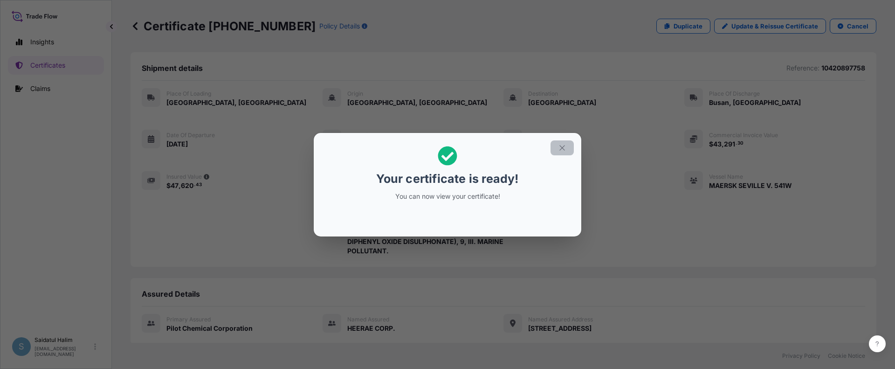
click at [562, 150] on icon "button" at bounding box center [562, 148] width 8 height 8
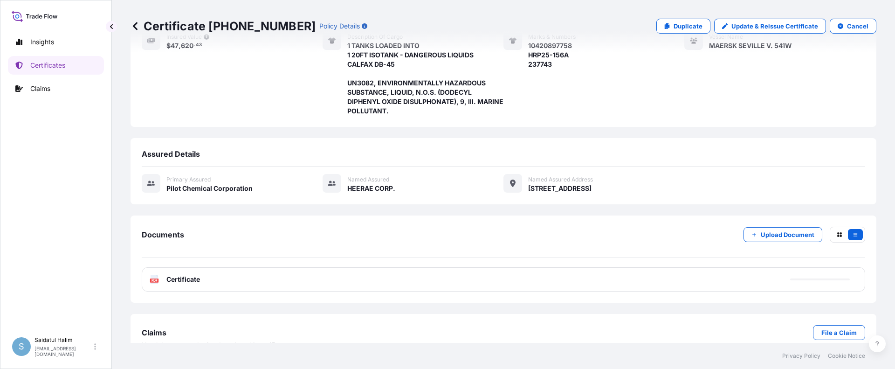
scroll to position [158, 0]
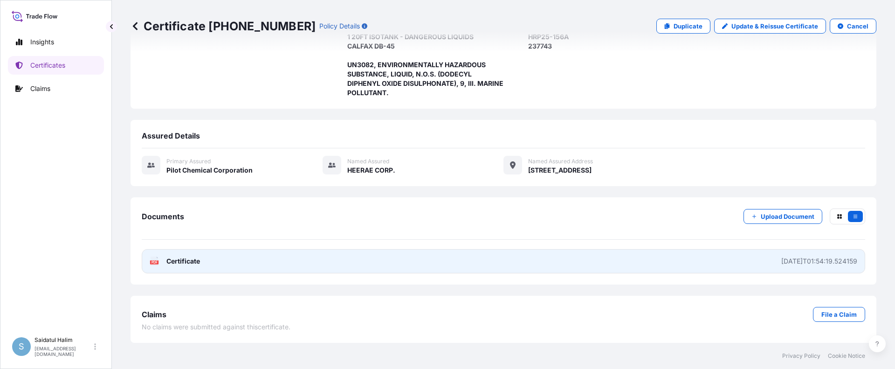
click at [441, 260] on link "PDF Certificate 2025-10-15T01:54:19.524159" at bounding box center [503, 261] width 723 height 24
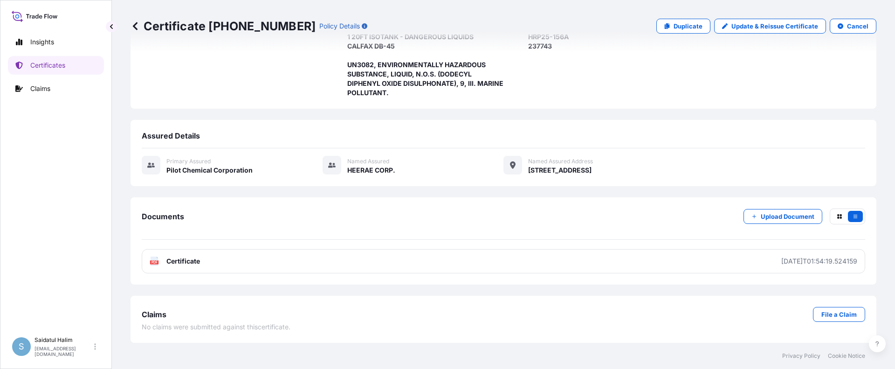
scroll to position [0, 0]
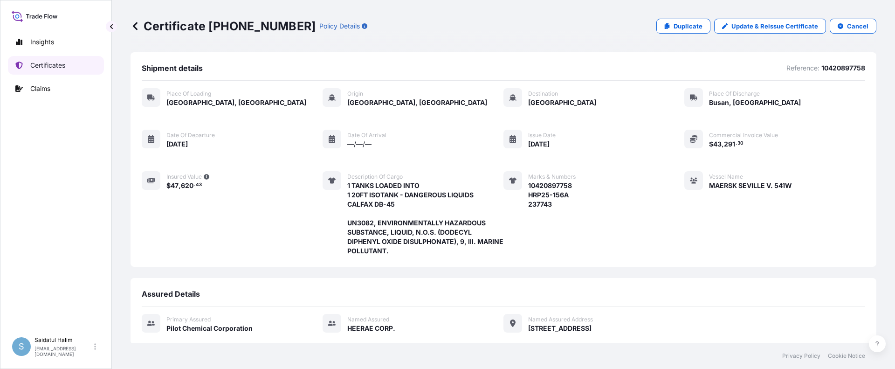
click at [80, 67] on link "Certificates" at bounding box center [56, 65] width 96 height 19
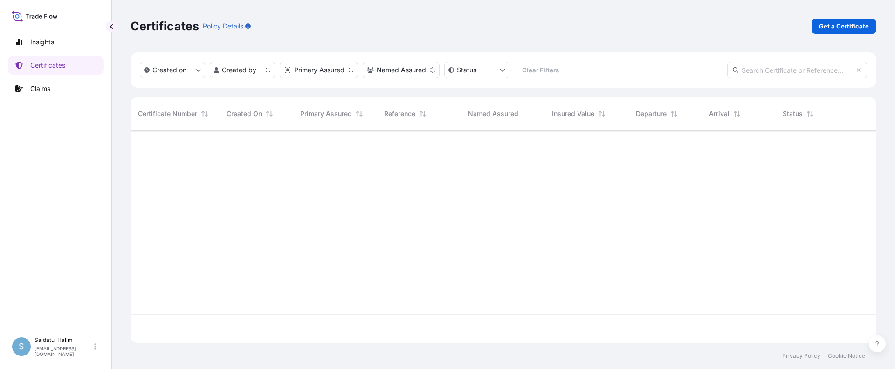
scroll to position [210, 739]
click at [859, 28] on p "Get a Certificate" at bounding box center [844, 25] width 50 height 9
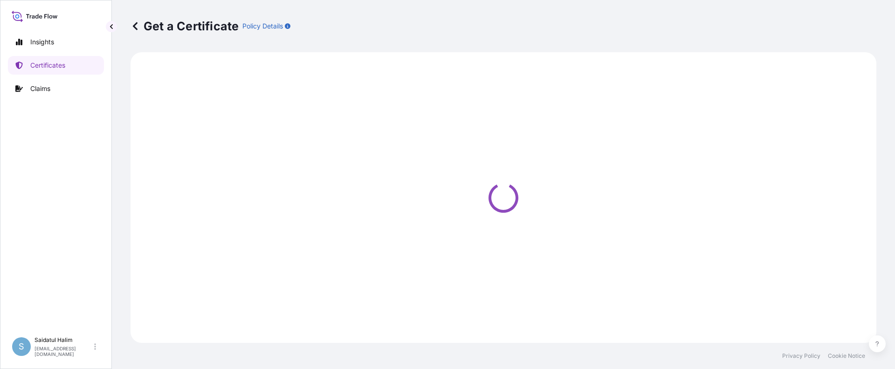
select select "Ocean Vessel"
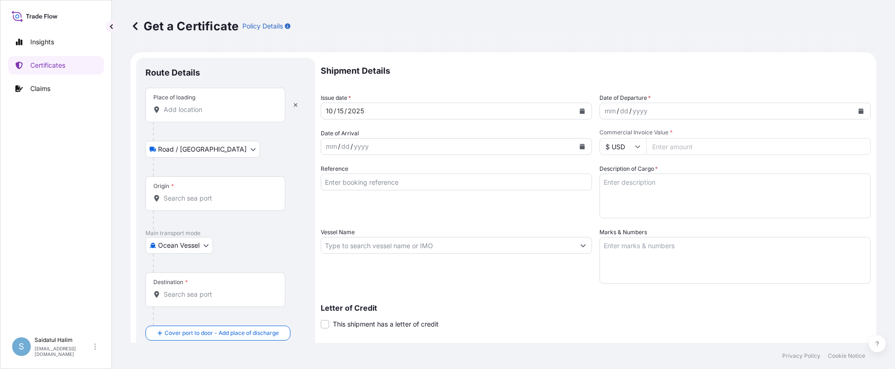
click at [542, 84] on div "Shipment Details Issue date * 10 / 15 / 2025 Date of Departure * mm / dd / yyyy…" at bounding box center [596, 244] width 550 height 373
click at [202, 110] on input "Place of loading" at bounding box center [219, 109] width 110 height 9
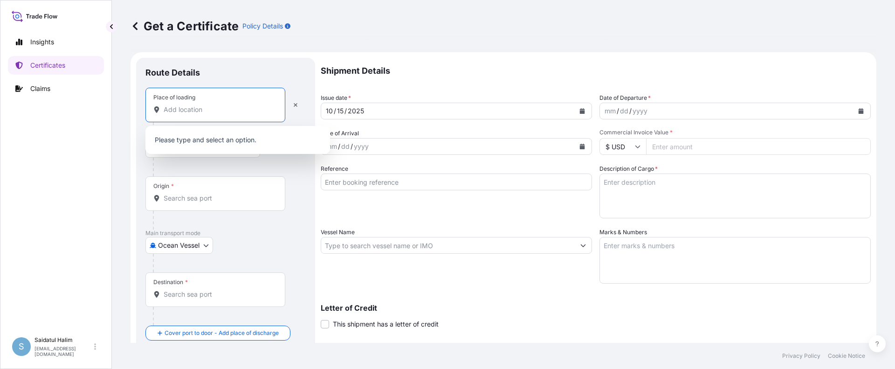
paste input "HOUSTON, TX"
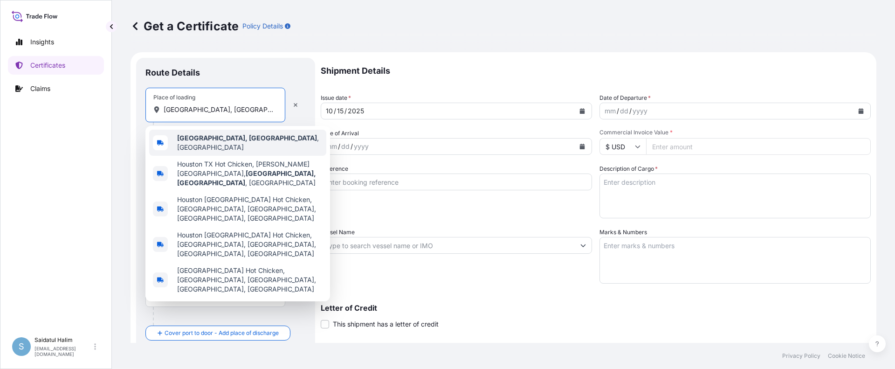
click at [211, 145] on span "Houston, TX , USA" at bounding box center [249, 142] width 145 height 19
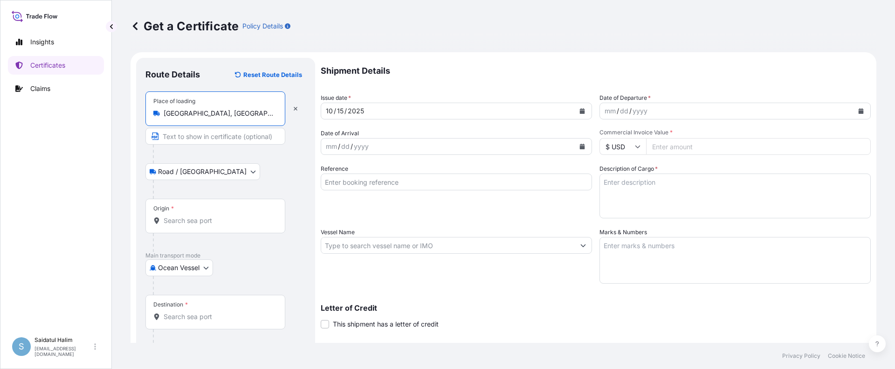
type input "Houston, TX, USA"
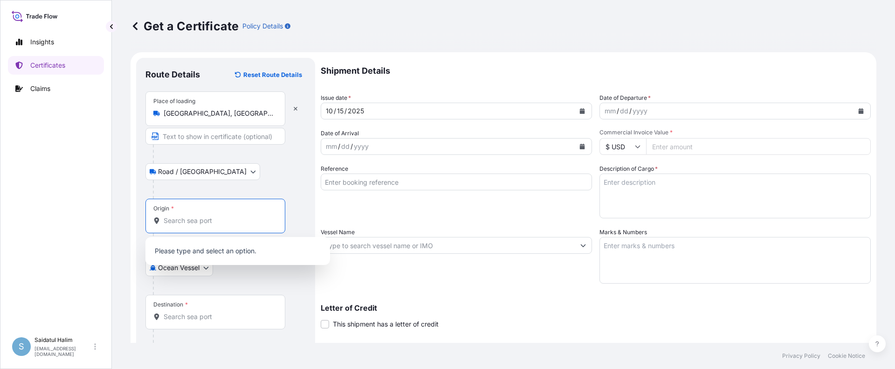
click at [202, 217] on input "Origin *" at bounding box center [219, 220] width 110 height 9
paste input "HOUSTON, TX"
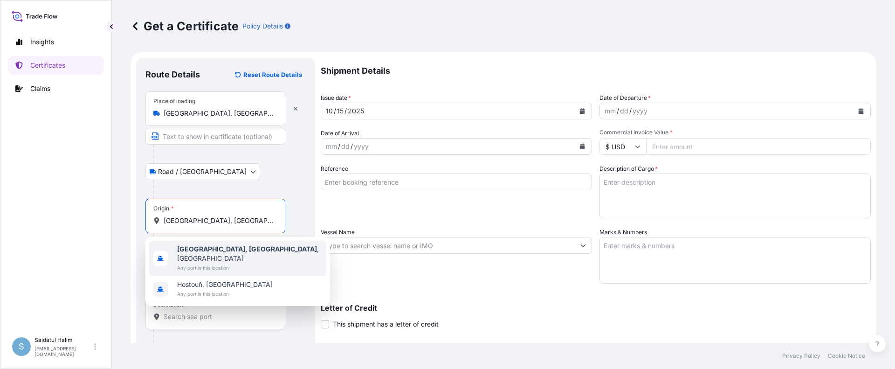
click at [232, 245] on span "Houston, TX , USA" at bounding box center [249, 253] width 145 height 19
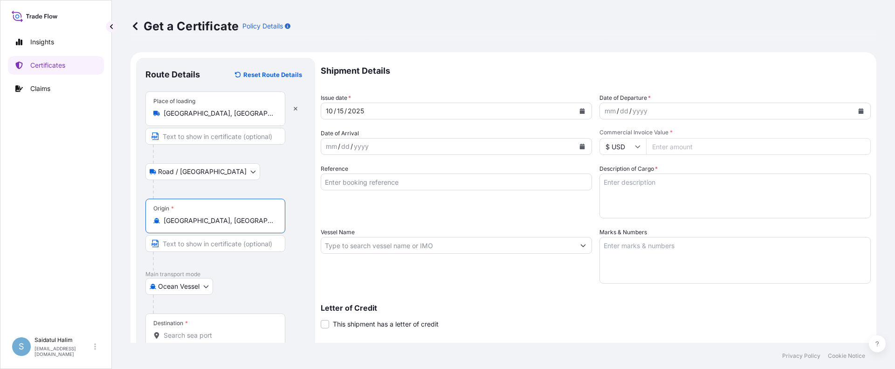
type input "Houston, TX, USA"
click at [303, 232] on div "Origin * Houston, TX, USA" at bounding box center [225, 235] width 160 height 72
click at [527, 296] on div "Letter of Credit This shipment has a letter of credit Letter of credit * Letter…" at bounding box center [596, 311] width 550 height 36
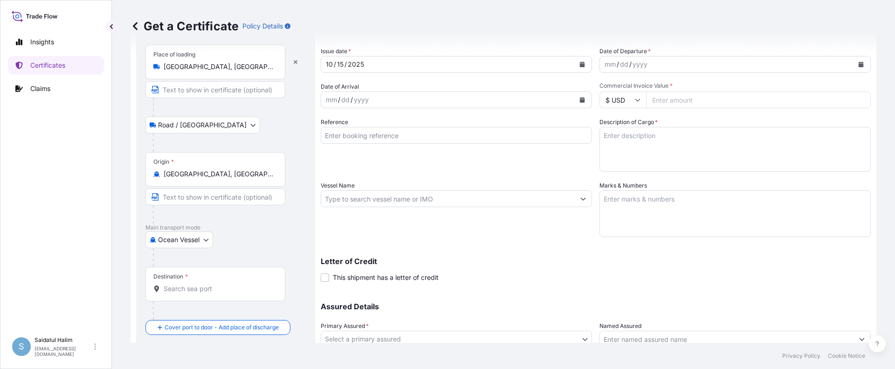
scroll to position [120, 0]
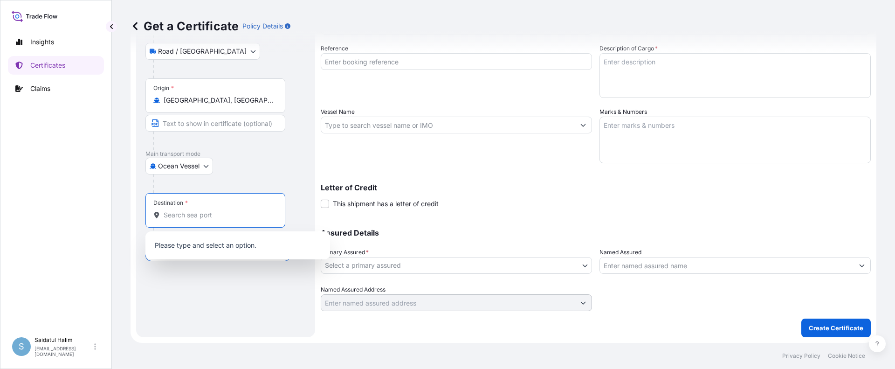
click at [205, 213] on input "Destination *" at bounding box center [219, 214] width 110 height 9
paste input "SOUTH KOREA"
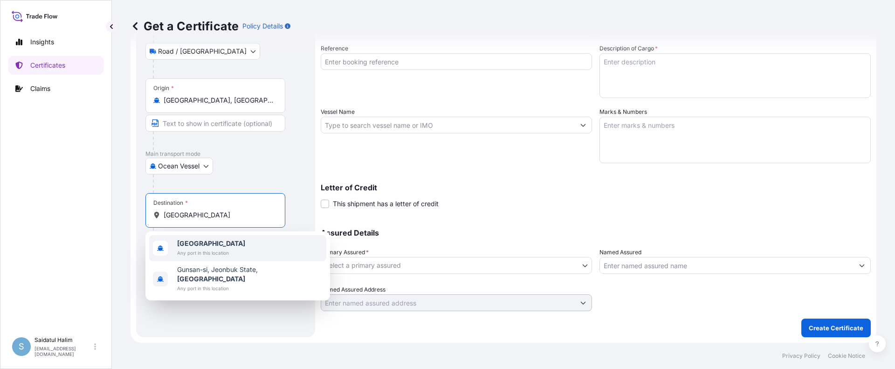
click at [196, 244] on b "South Korea" at bounding box center [211, 243] width 68 height 8
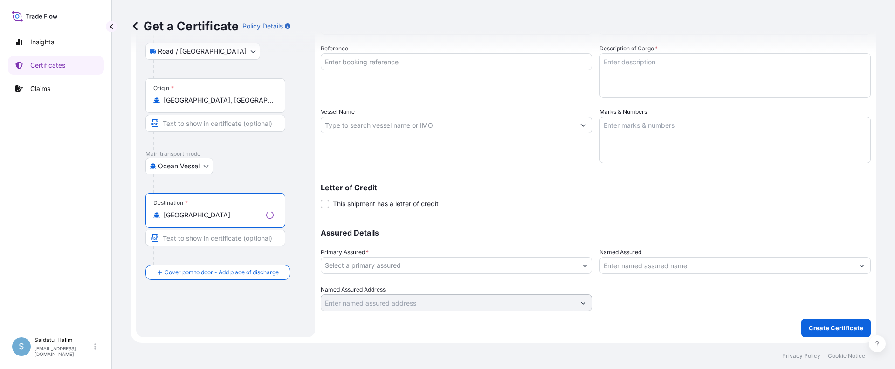
type input "South Korea"
click at [543, 232] on p "Assured Details" at bounding box center [596, 232] width 550 height 7
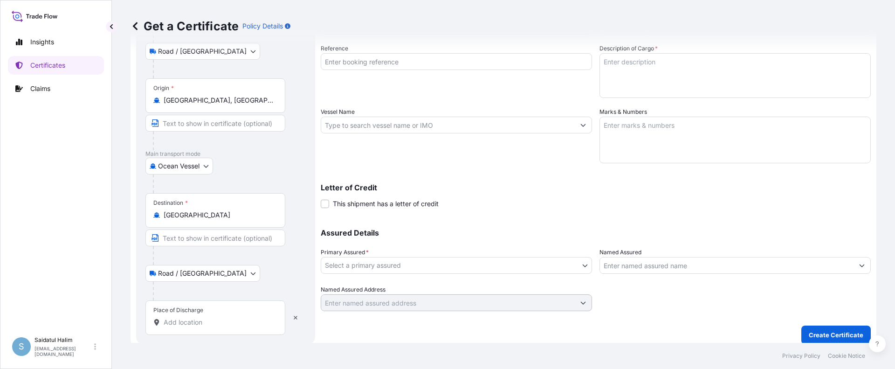
click at [195, 318] on input "Place of Discharge" at bounding box center [219, 321] width 110 height 9
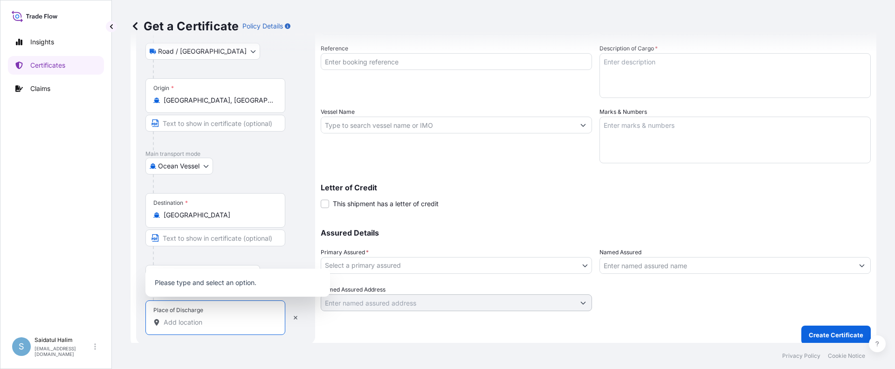
paste input "BUSAN, SOUTH KOREA"
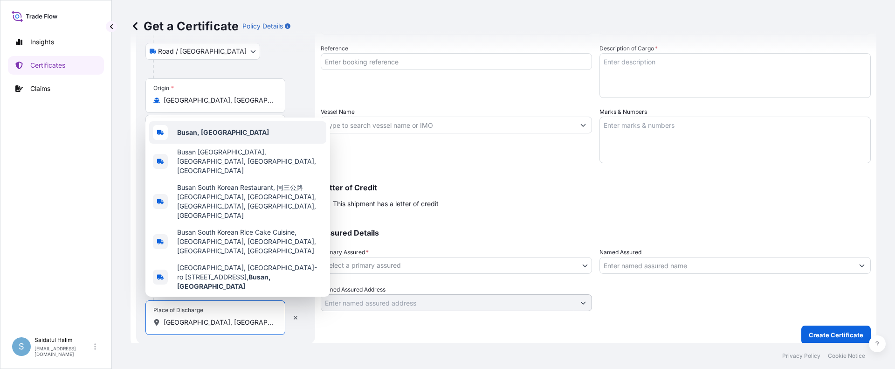
click at [228, 136] on b "Busan, South Korea" at bounding box center [223, 132] width 92 height 8
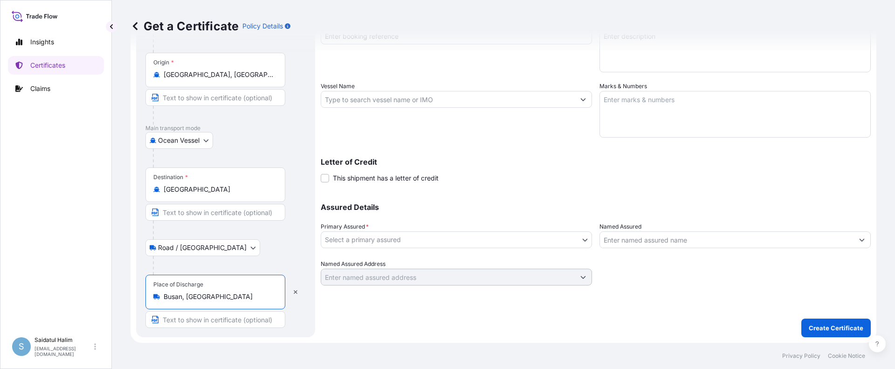
scroll to position [0, 0]
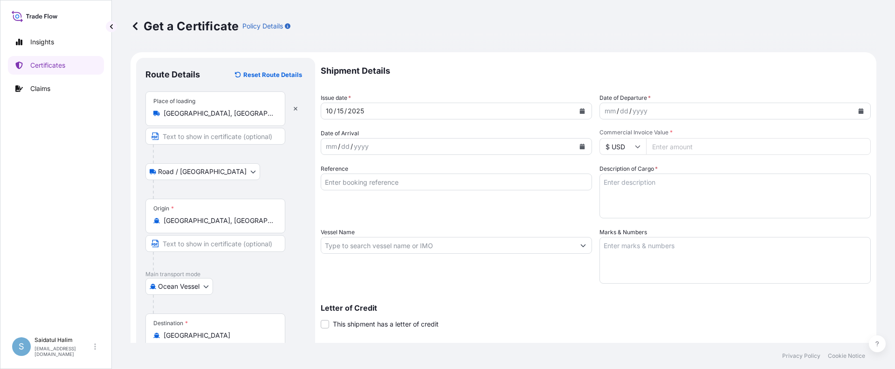
type input "Busan, South Korea"
click at [859, 112] on icon "Calendar" at bounding box center [861, 111] width 5 height 6
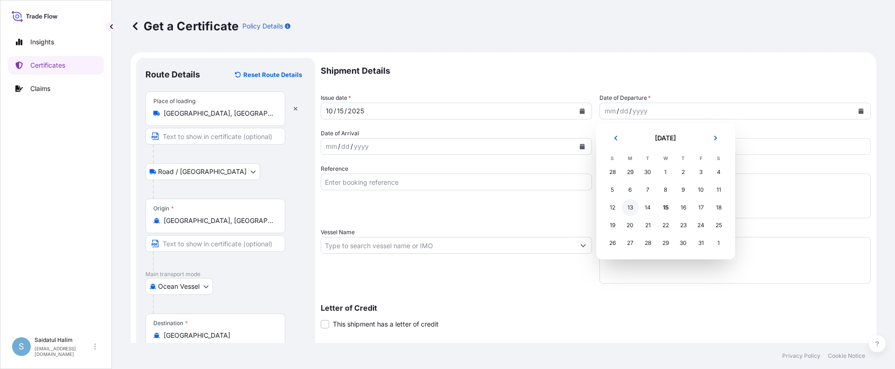
click at [631, 206] on div "13" at bounding box center [630, 207] width 17 height 17
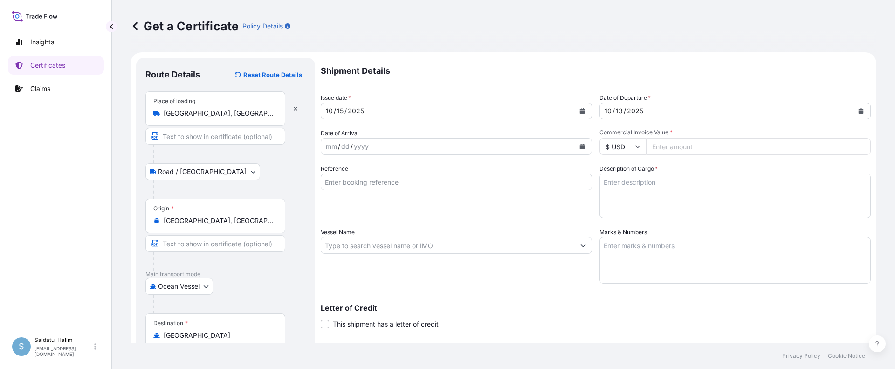
click at [663, 146] on input "Commercial Invoice Value *" at bounding box center [758, 146] width 225 height 17
paste input "39753.24"
type input "39753.24"
click at [517, 182] on input "Reference" at bounding box center [456, 181] width 271 height 17
paste input "10420897759"
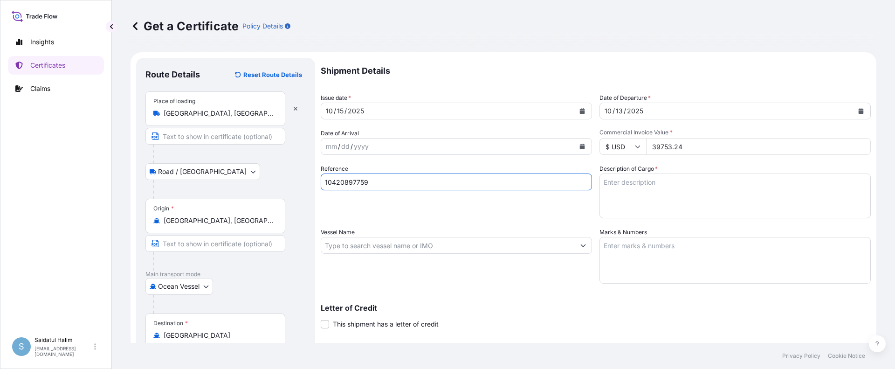
type input "10420897759"
click at [674, 251] on textarea "Marks & Numbers" at bounding box center [734, 260] width 271 height 47
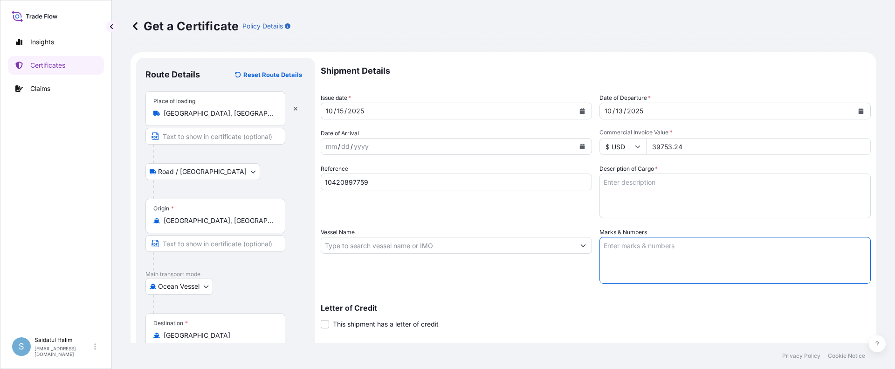
paste textarea "10420897759"
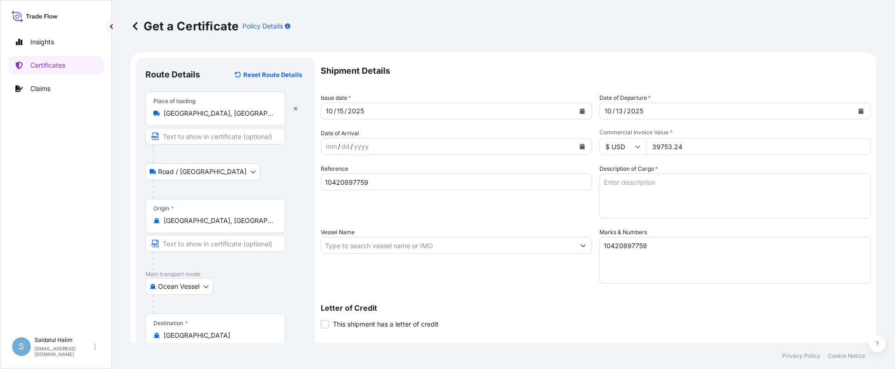
click at [635, 256] on textarea "10420897759" at bounding box center [734, 260] width 271 height 47
paste textarea "HRP25-156C 237745"
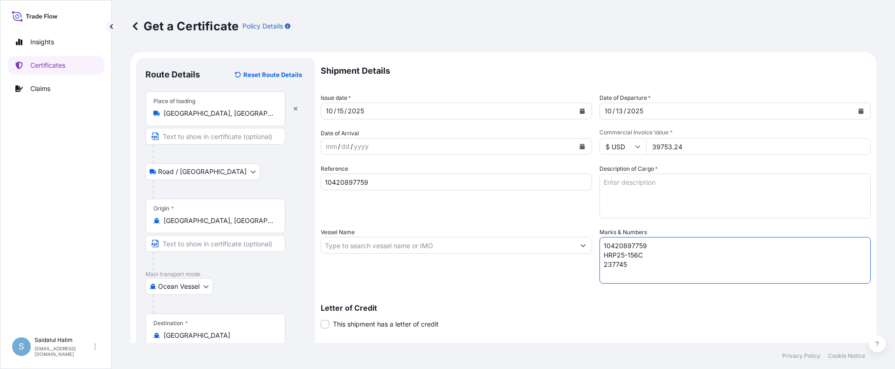
type textarea "10420897759 HRP25-156C 237745"
click at [538, 205] on div "Reference 10420897759" at bounding box center [456, 191] width 271 height 54
click at [479, 248] on input "Vessel Name" at bounding box center [448, 245] width 254 height 17
click at [501, 281] on div "Vessel Name" at bounding box center [456, 255] width 271 height 56
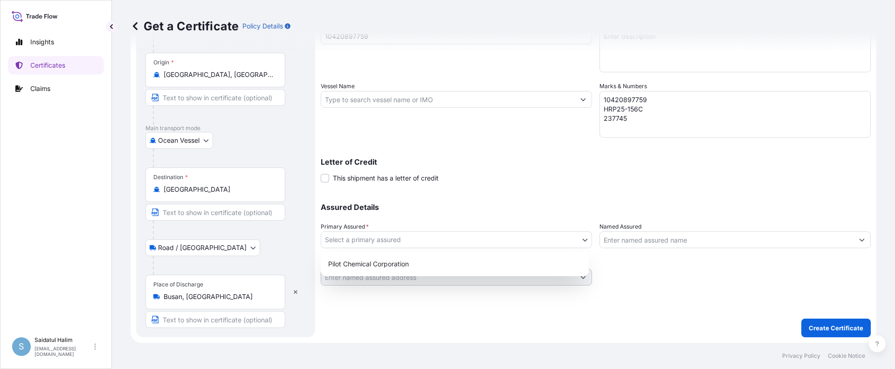
click at [421, 241] on body "Insights Certificates Claims S Saidatul Halim saidatul.halim@psabdp.com Get a C…" at bounding box center [447, 184] width 895 height 369
click at [385, 262] on div "Pilot Chemical Corporation" at bounding box center [454, 263] width 261 height 17
select select "31545"
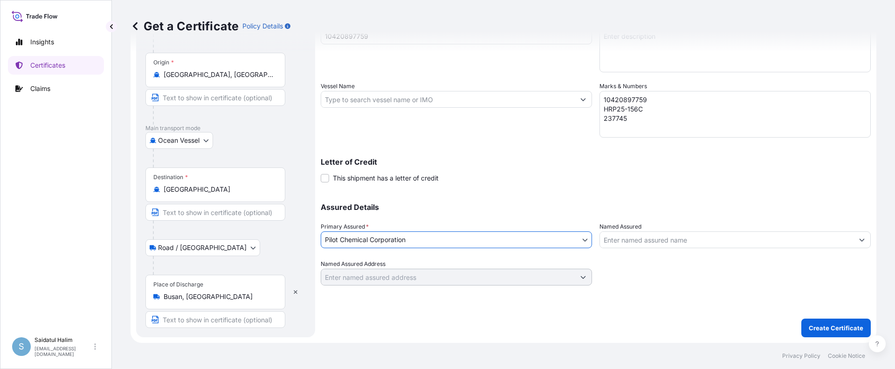
click at [645, 235] on input "Named Assured" at bounding box center [727, 239] width 254 height 17
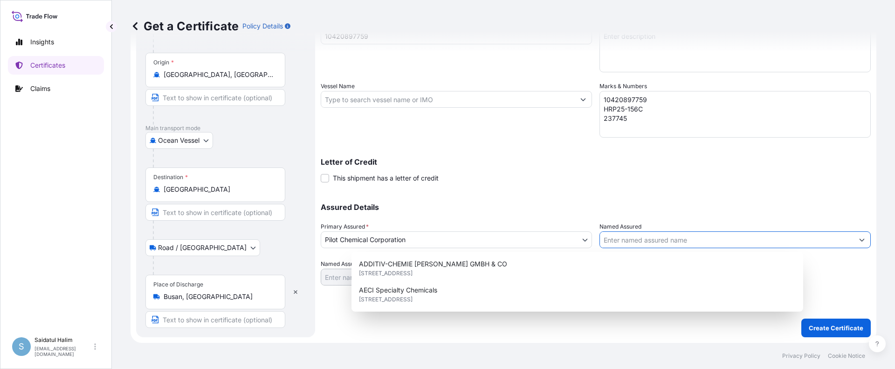
paste input "HEERAE CORP."
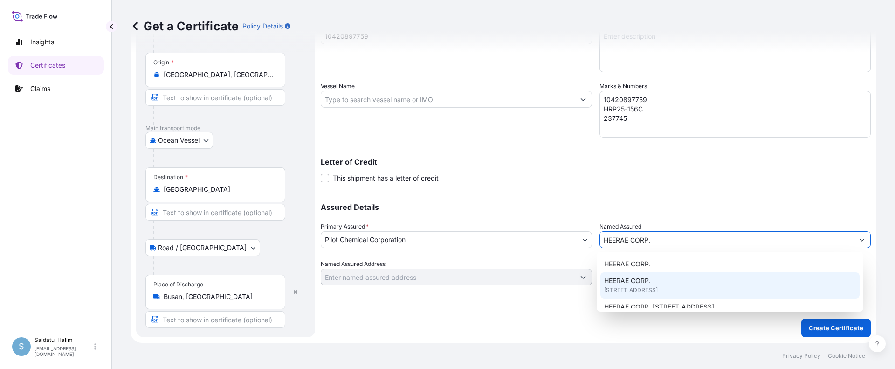
click at [641, 285] on span "15F, DONGHEE BLDG 302, GANGNAM-DAERO, GANGNAM-GU, 06253, SEOUL, South Korea" at bounding box center [631, 289] width 54 height 9
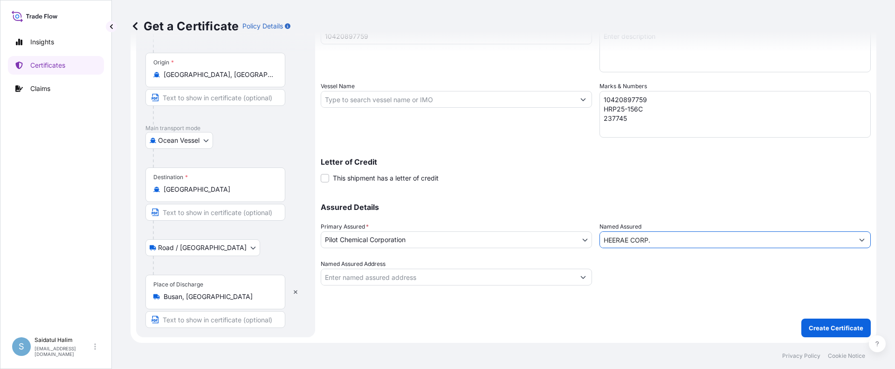
type input "HEERAE CORP."
click at [613, 192] on div "Assured Details Primary Assured * Pilot Chemical Corporation Pilot Chemical Cor…" at bounding box center [596, 238] width 550 height 93
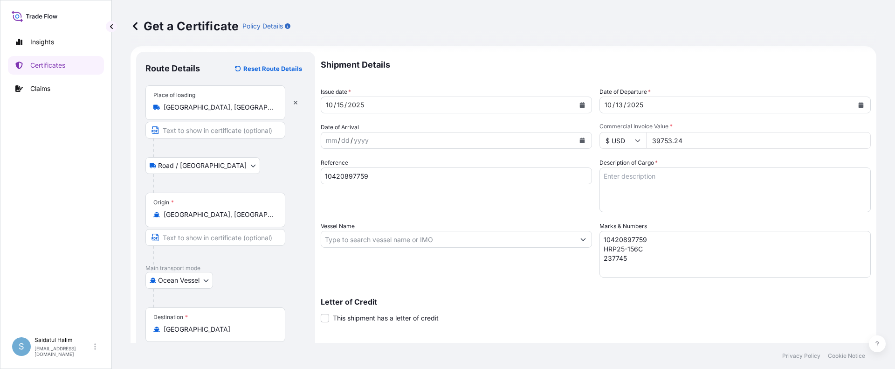
click at [503, 199] on div "Reference 10420897759" at bounding box center [456, 185] width 271 height 54
click at [499, 241] on input "Vessel Name" at bounding box center [448, 239] width 254 height 17
paste input "MAERSK SEVILLE"
click at [495, 241] on input "MAERSK SEVILLE V." at bounding box center [448, 239] width 254 height 17
paste input "541W"
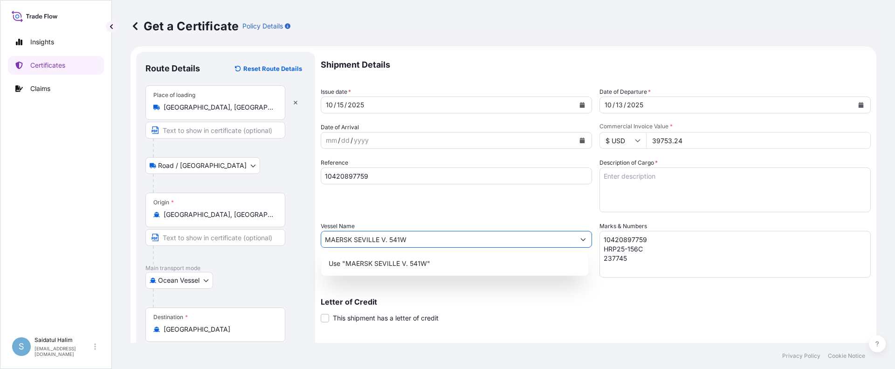
click at [379, 240] on input "MAERSK SEVILLE V. 541W" at bounding box center [448, 239] width 254 height 17
type input "MAERSK SEVILLE, V. 541W"
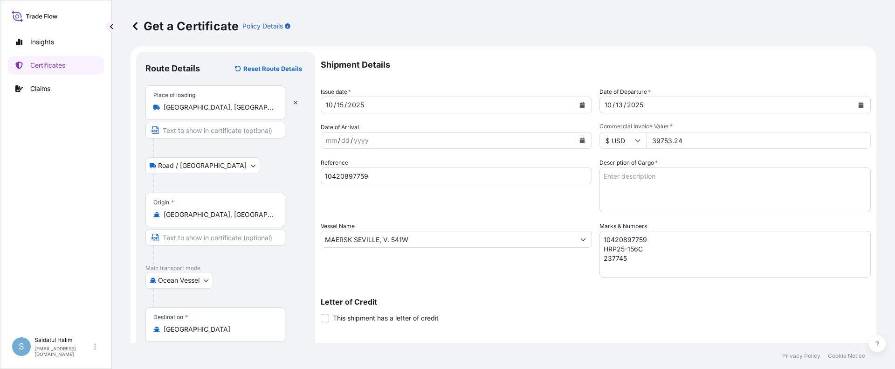
click at [629, 169] on textarea "Description of Cargo *" at bounding box center [734, 189] width 271 height 45
paste textarea "TANKS LOADED INTO 1 20FT ISOTANK - DANGEROUS LIQUIDS CALFAX DB-45"
click at [625, 206] on textarea "1 TANKS LOADED INTO 1 20FT ISOTANK - DANGEROUS LIQUIDS CALFAX DB-45" at bounding box center [734, 189] width 271 height 45
paste textarea "UN3082, ENVIRONMENTALLY HAZARDOUS SUBSTANCE, LIQUID, N.O.S. (DODECYL DIPHENYL O…"
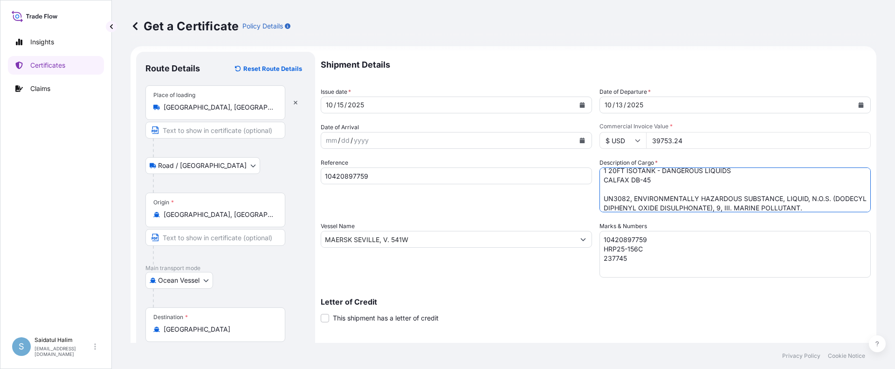
scroll to position [146, 0]
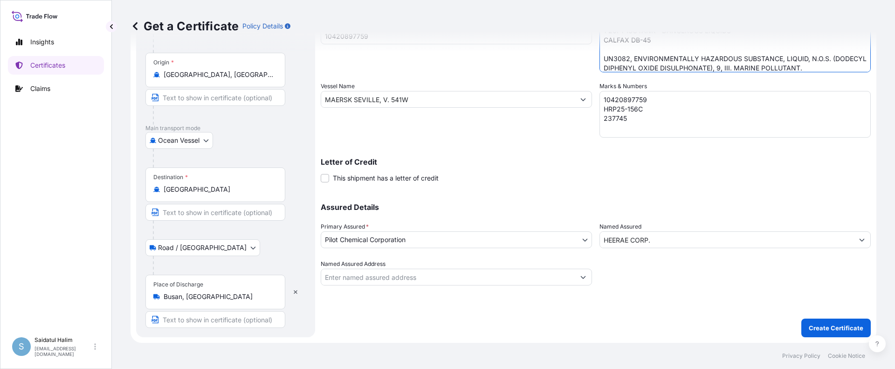
type textarea "1 TANKS LOADED INTO 1 20FT ISOTANK - DANGEROUS LIQUIDS CALFAX DB-45 UN3082, ENV…"
click at [841, 323] on button "Create Certificate" at bounding box center [835, 327] width 69 height 19
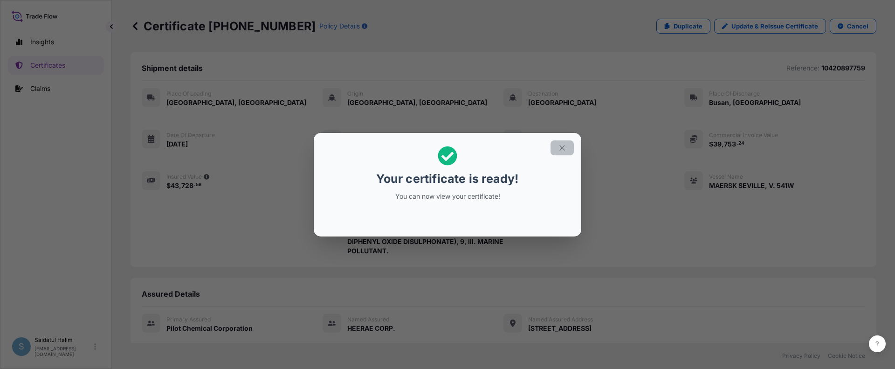
click at [560, 148] on icon "button" at bounding box center [562, 148] width 8 height 8
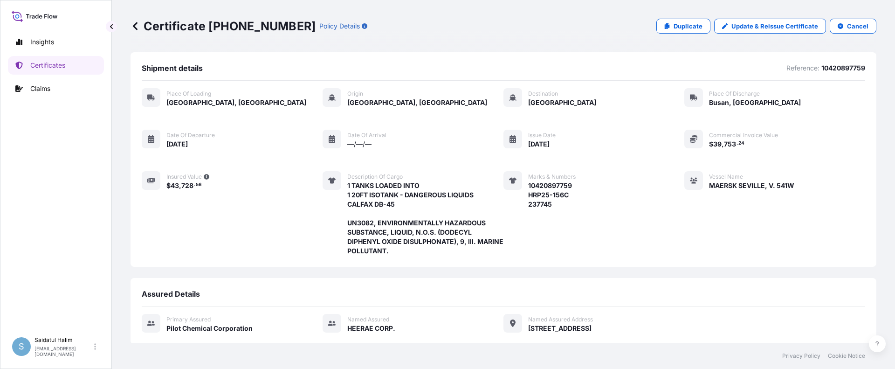
scroll to position [158, 0]
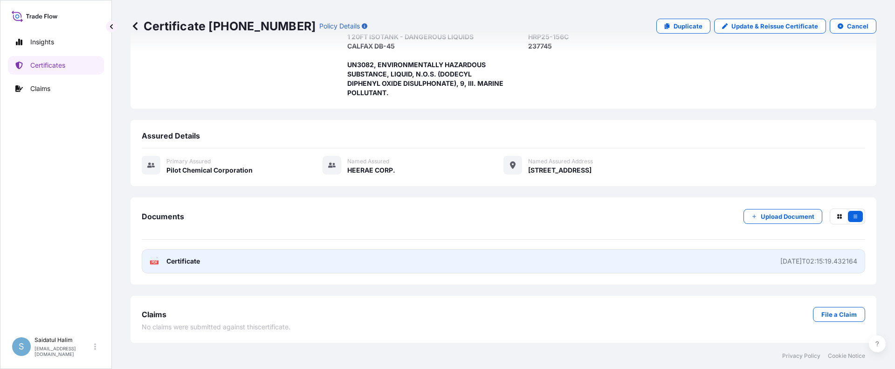
click at [508, 265] on link "PDF Certificate 2025-10-15T02:15:19.432164" at bounding box center [503, 261] width 723 height 24
